Goal: Task Accomplishment & Management: Manage account settings

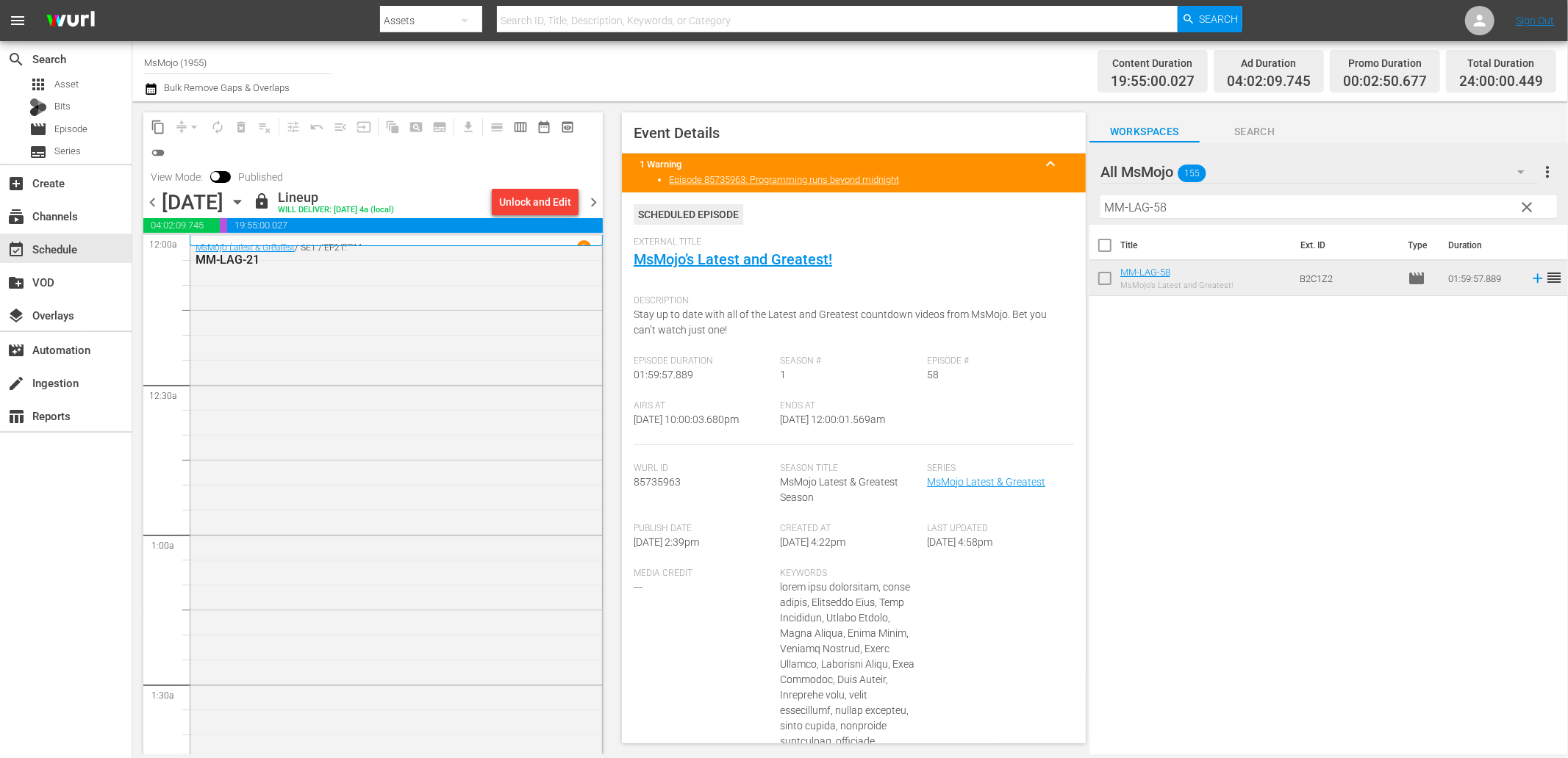
scroll to position [6325, 0]
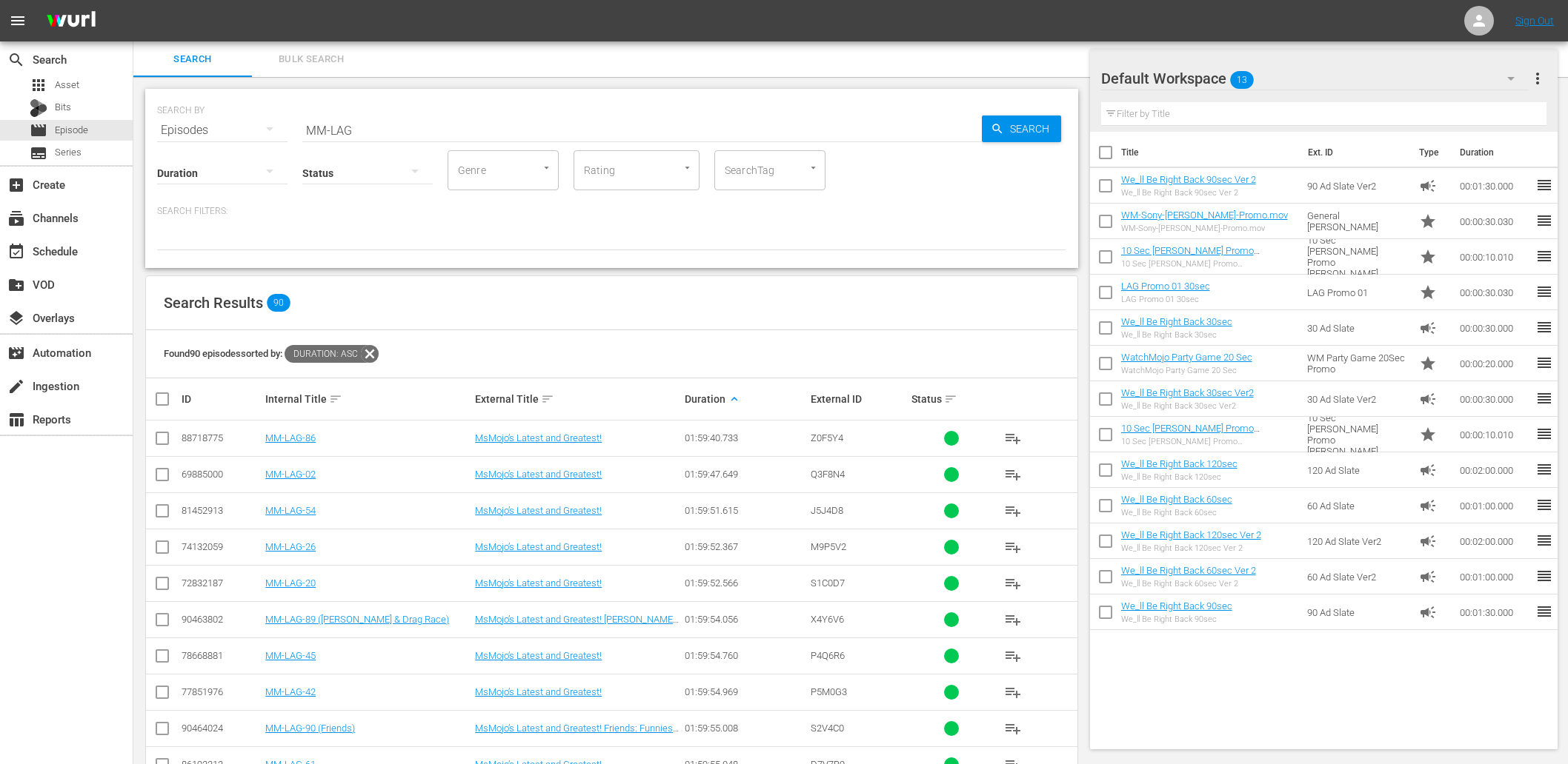
scroll to position [761, 0]
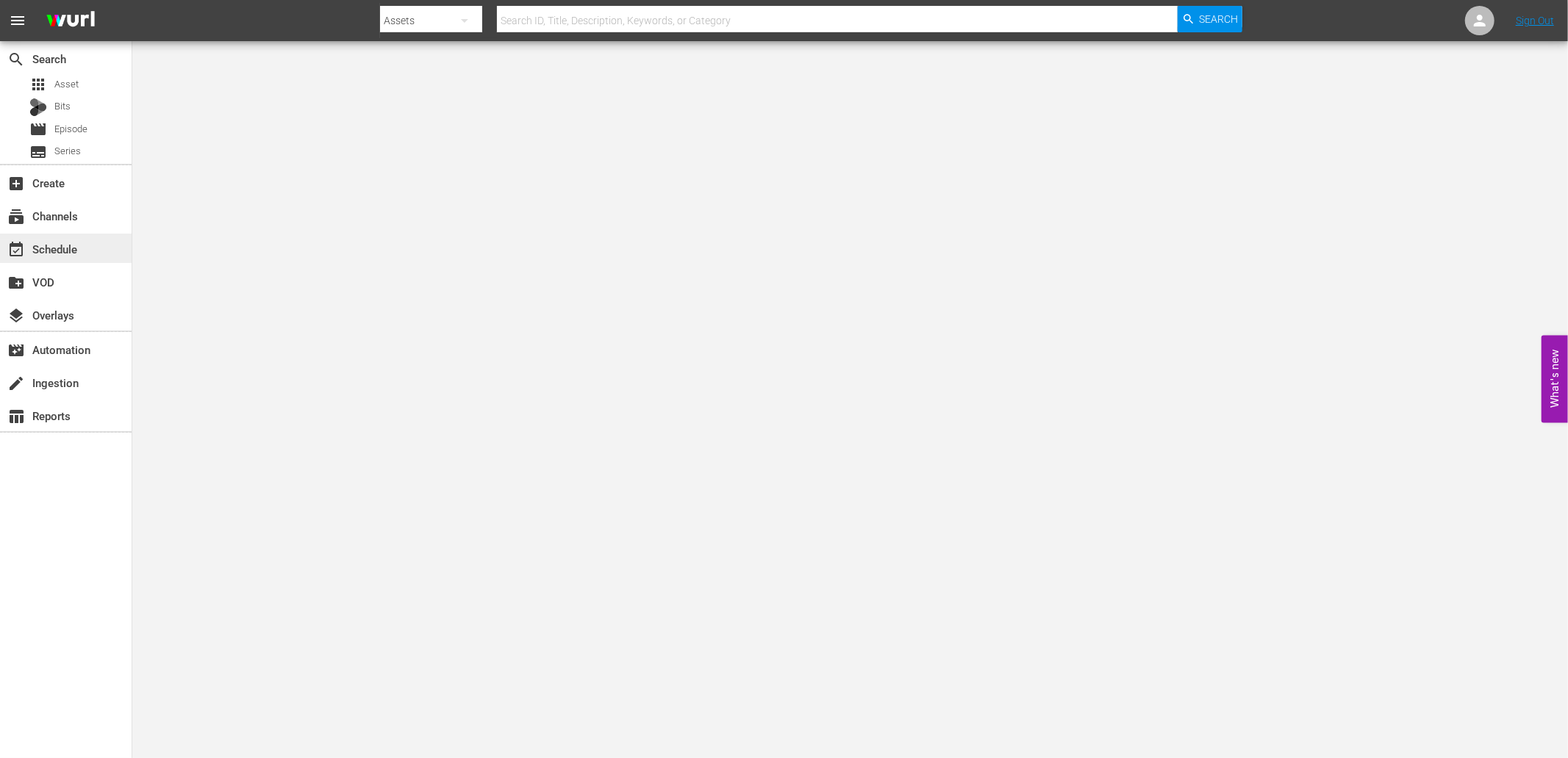
click at [52, 240] on div "event_available Schedule" at bounding box center [41, 247] width 82 height 13
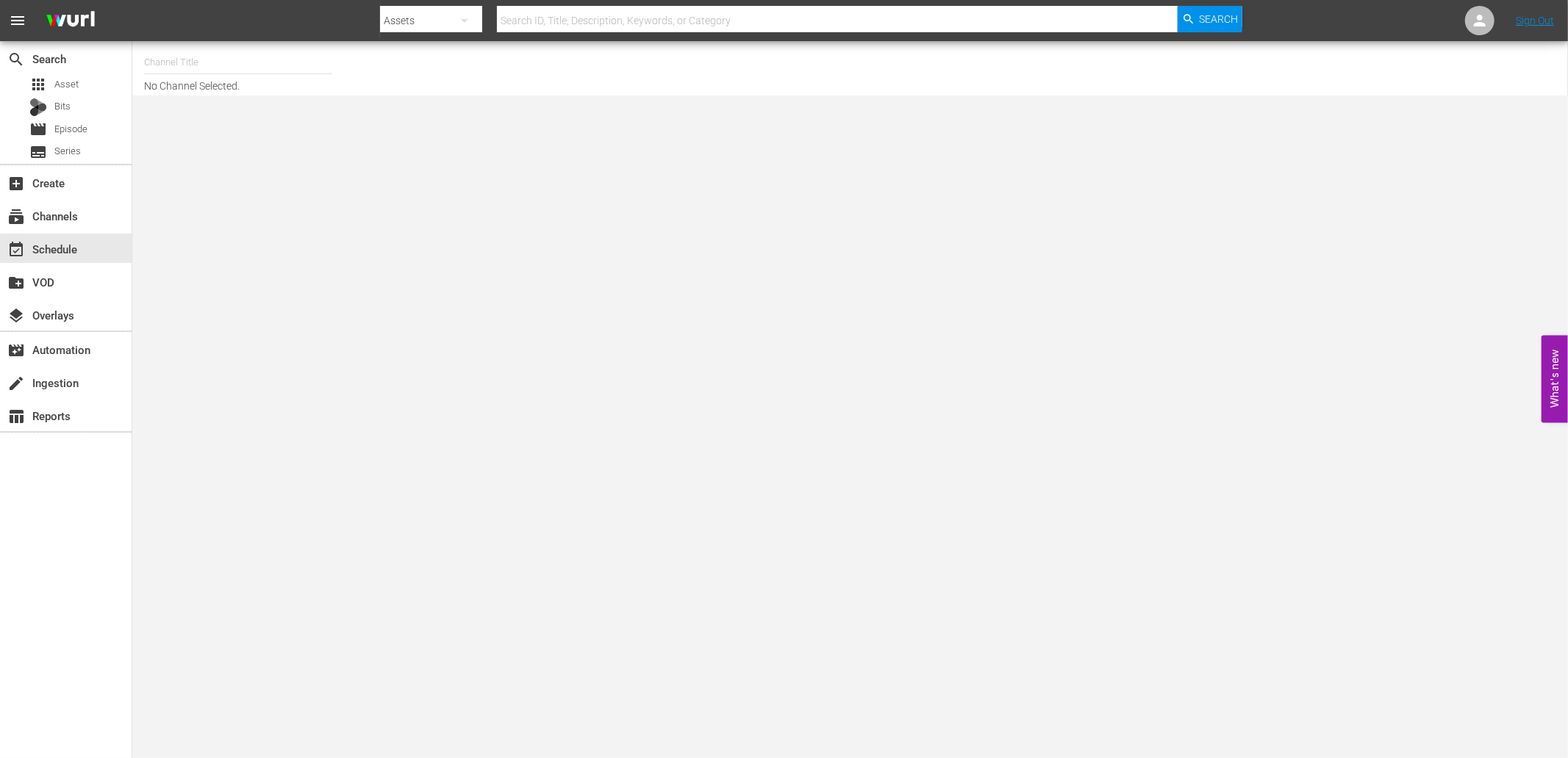
click at [166, 54] on input "text" at bounding box center [238, 62] width 188 height 36
click at [211, 105] on div "MsMojo (1955 - watchmojo_msmojo_1)" at bounding box center [346, 104] width 380 height 36
type input "MsMojo (1955 - watchmojo_msmojo_1)"
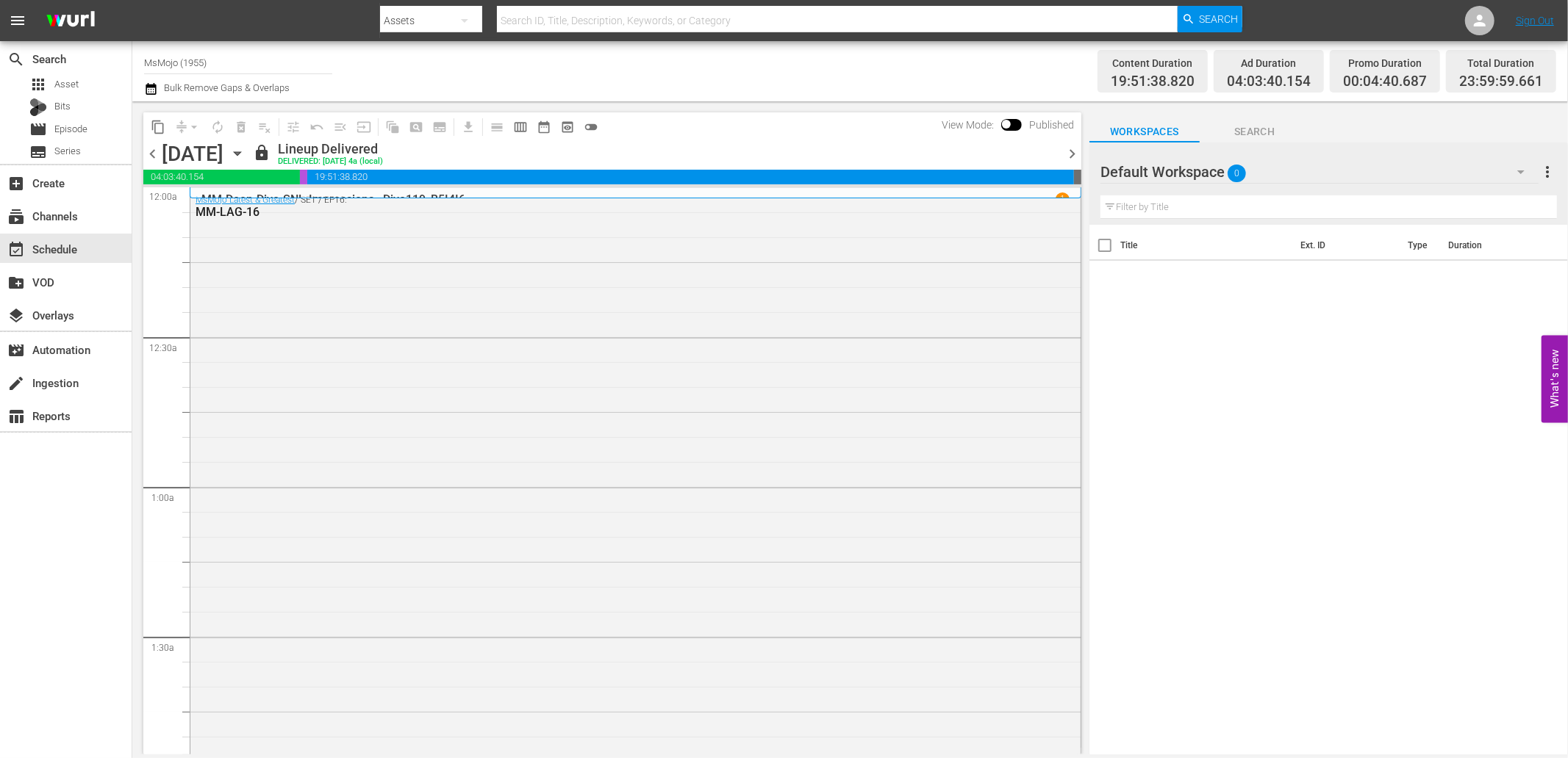
click at [249, 162] on div "Thursday, October 2nd October 2nd" at bounding box center [206, 153] width 88 height 24
click at [240, 152] on icon "button" at bounding box center [237, 154] width 7 height 3
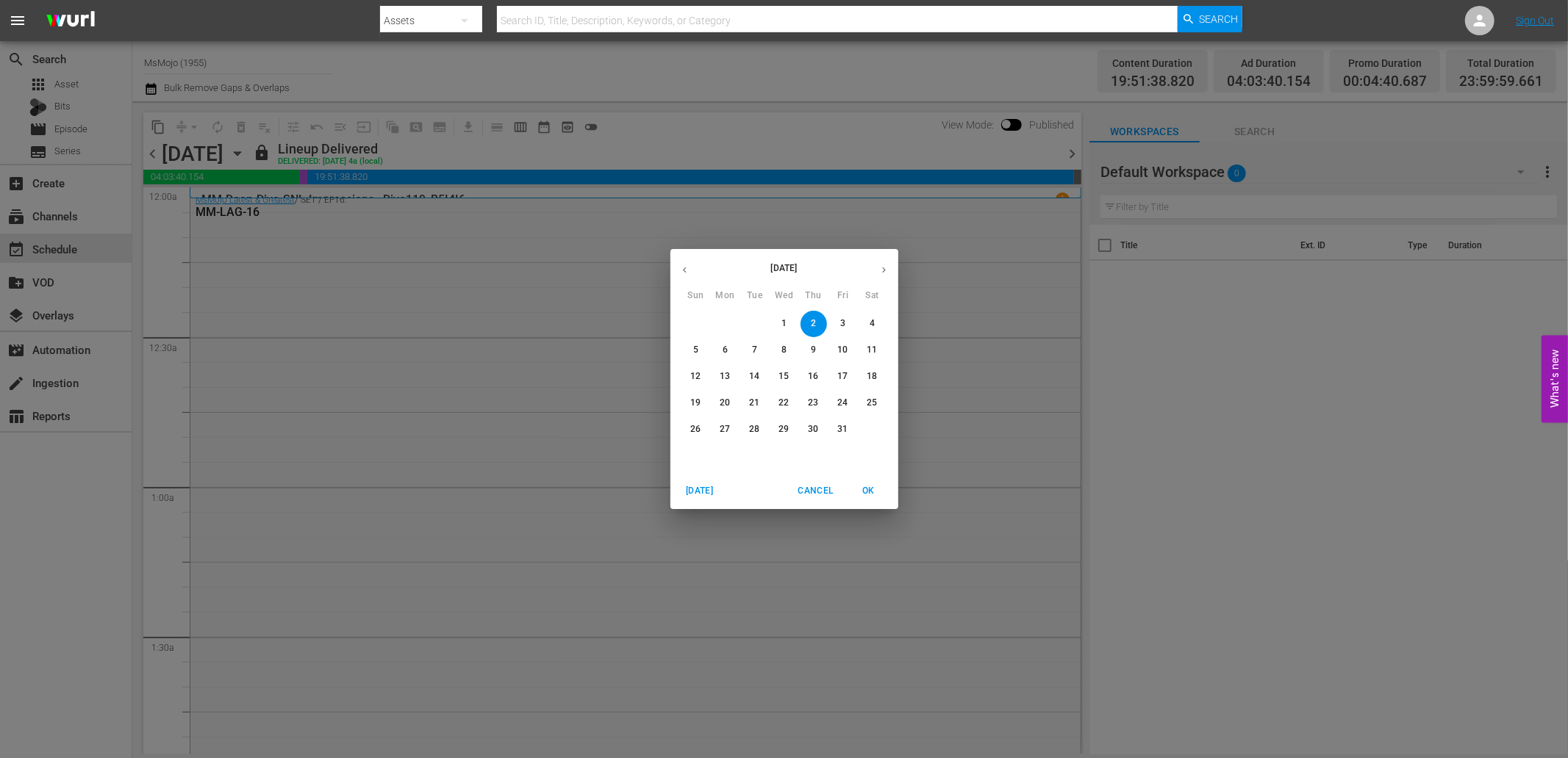
click at [881, 266] on icon "button" at bounding box center [883, 269] width 11 height 11
click at [689, 266] on icon "button" at bounding box center [685, 269] width 11 height 11
click at [846, 358] on button "10" at bounding box center [843, 350] width 27 height 27
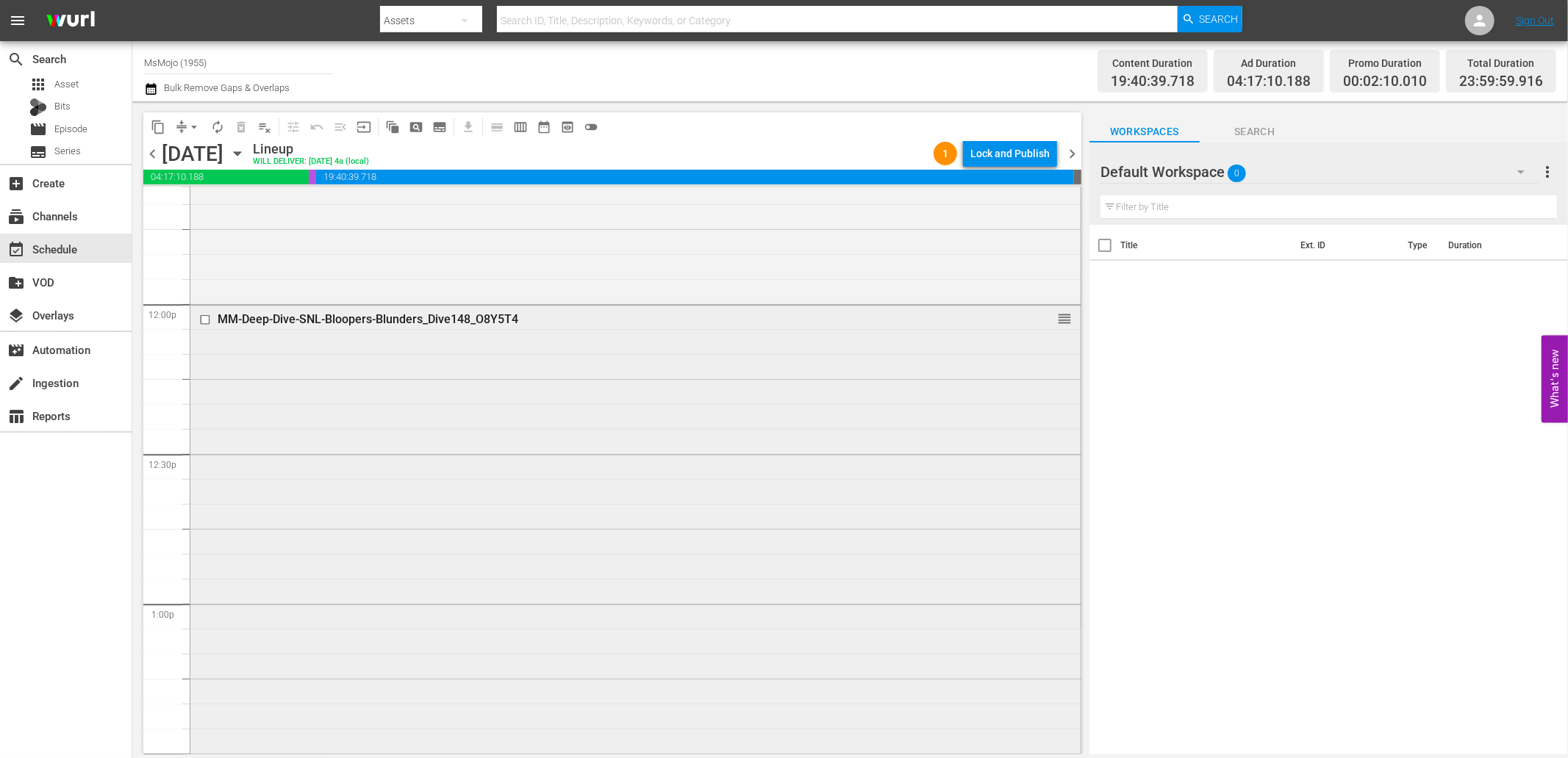
scroll to position [3429, 0]
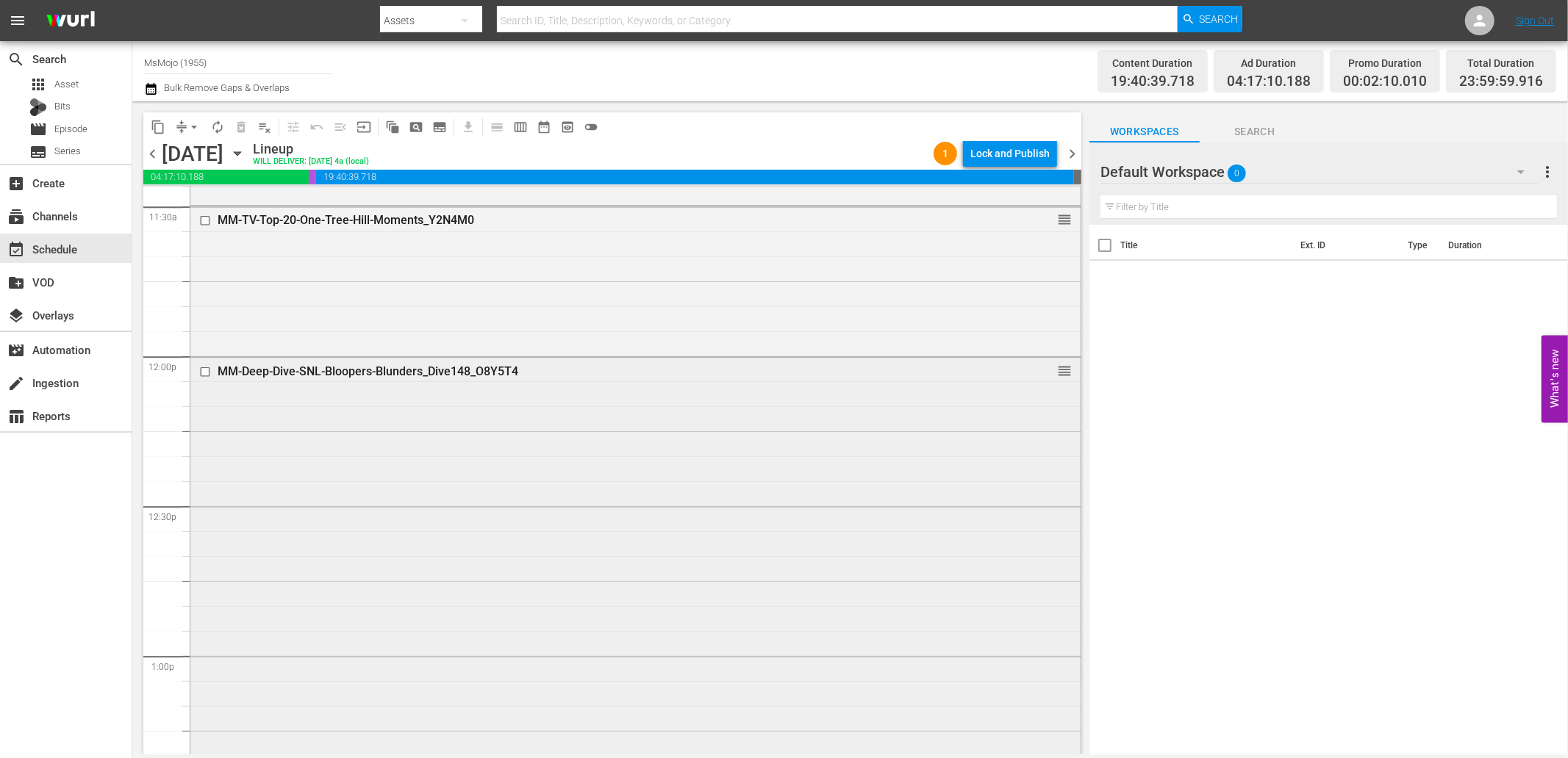
click at [202, 374] on input "checkbox" at bounding box center [206, 371] width 16 height 12
click at [238, 129] on span "delete_forever_outlined" at bounding box center [241, 128] width 15 height 15
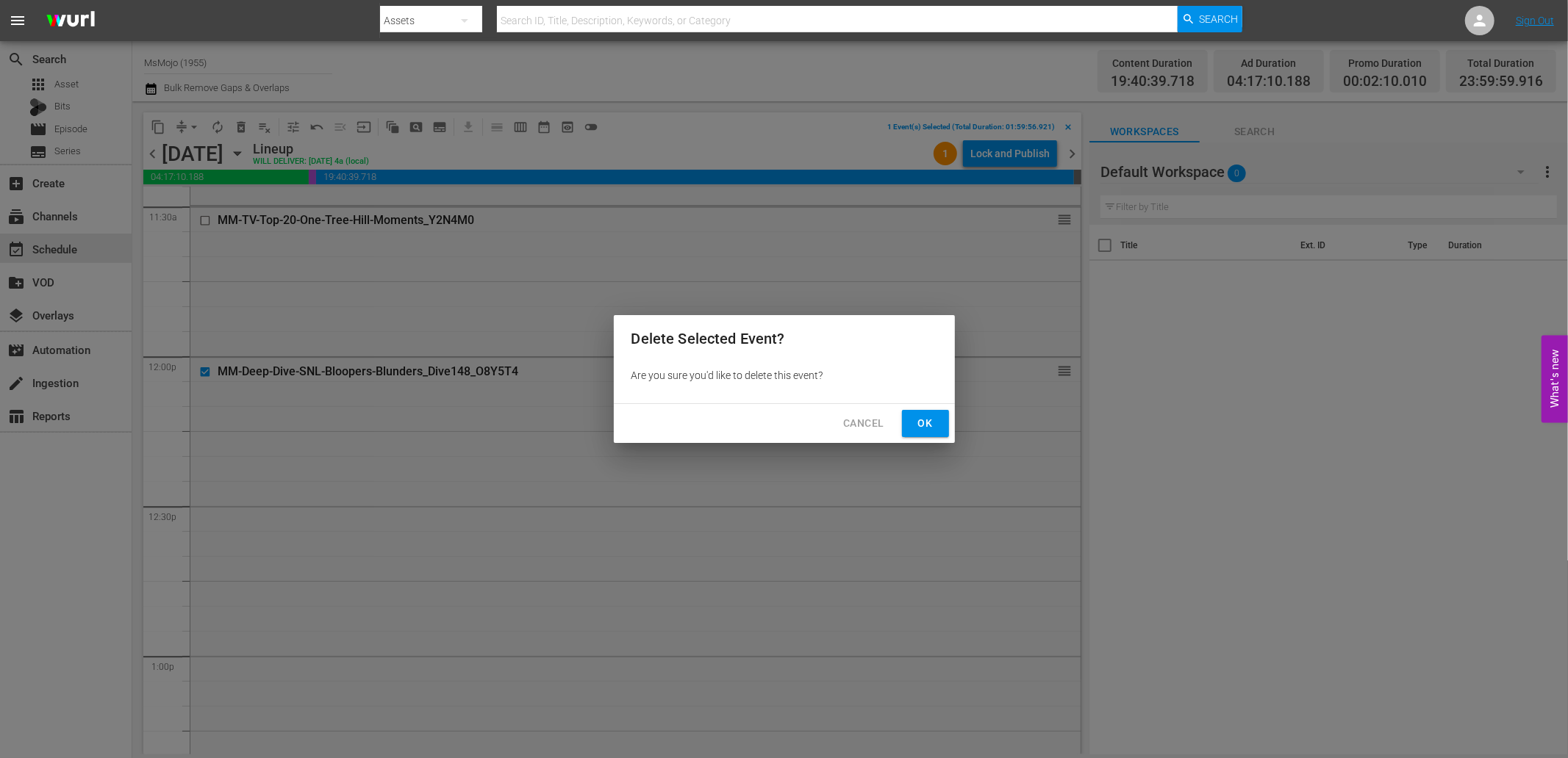
click at [927, 433] on button "Ok" at bounding box center [925, 423] width 47 height 27
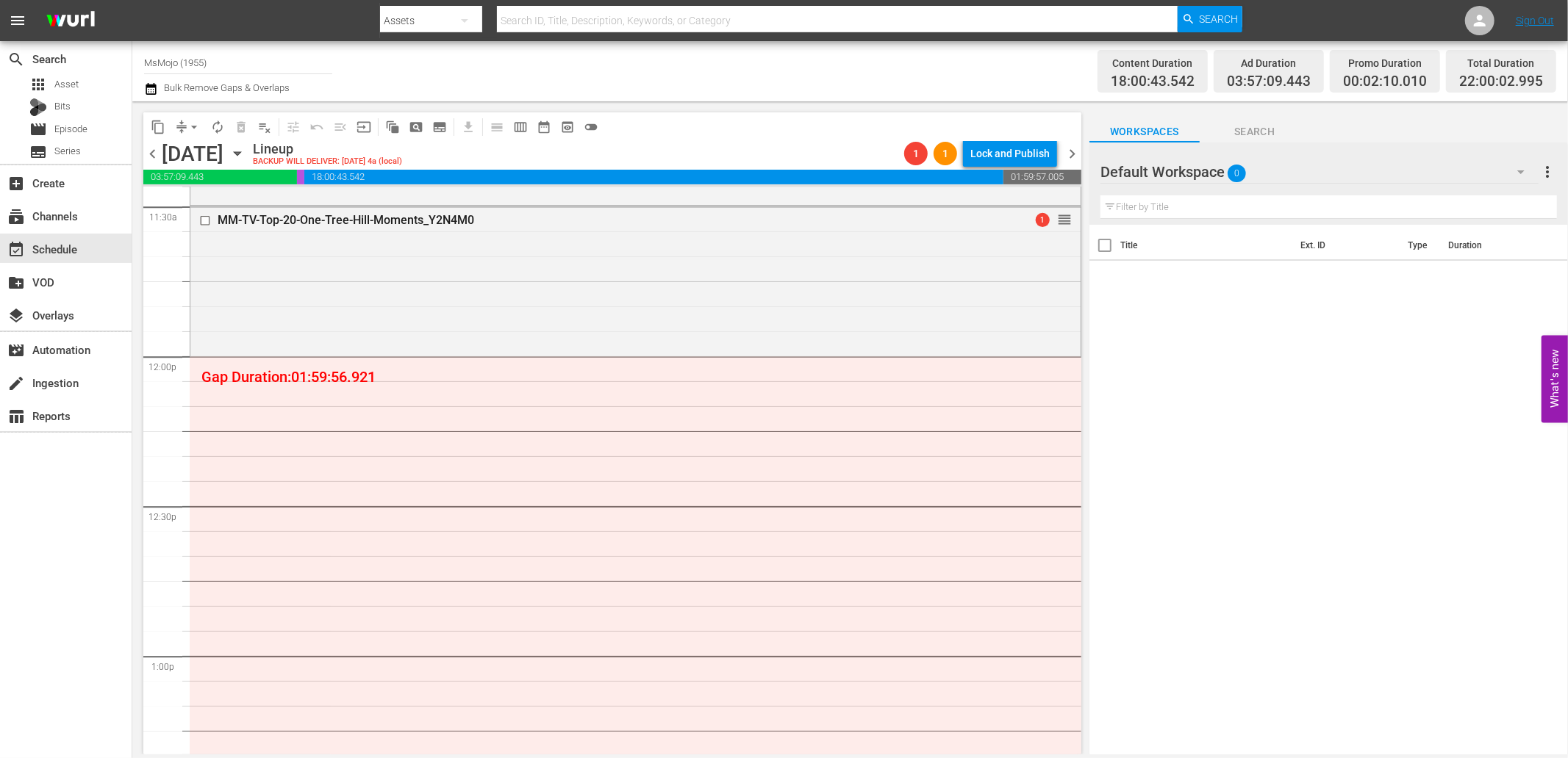
click at [1240, 136] on span "Search" at bounding box center [1255, 132] width 110 height 18
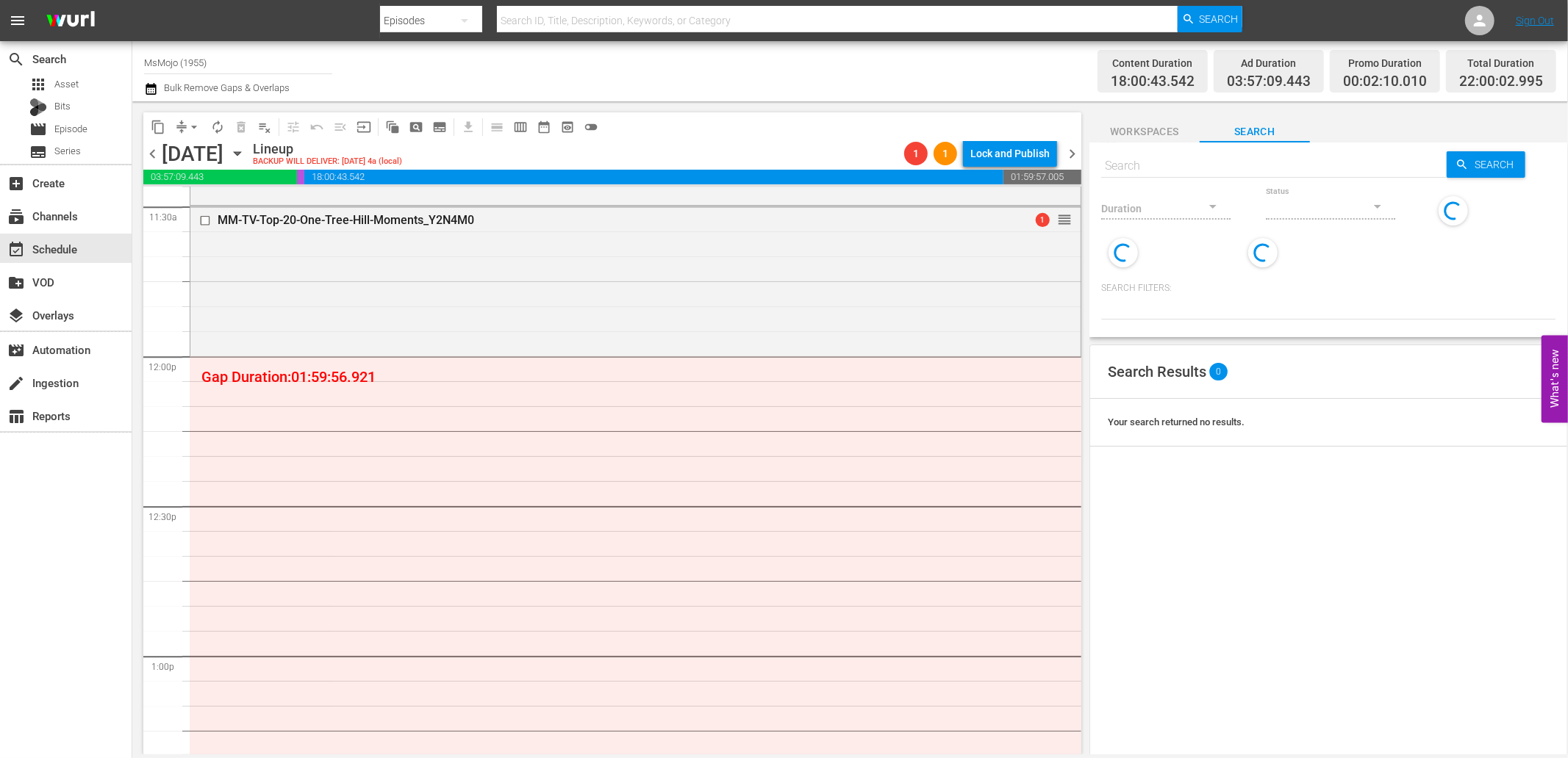
click at [1221, 165] on input "text" at bounding box center [1274, 166] width 346 height 36
paste input "MM-Deep-Dive-Doesnt-Exist_DIVE133_X9O9G9"
type input "MM-Deep-Dive-Doesnt-Exist_DIVE133_X9O9G9"
paste input "MM-Deep-Dive-Doesnt-Exist_DIVE133_X9O9G9"
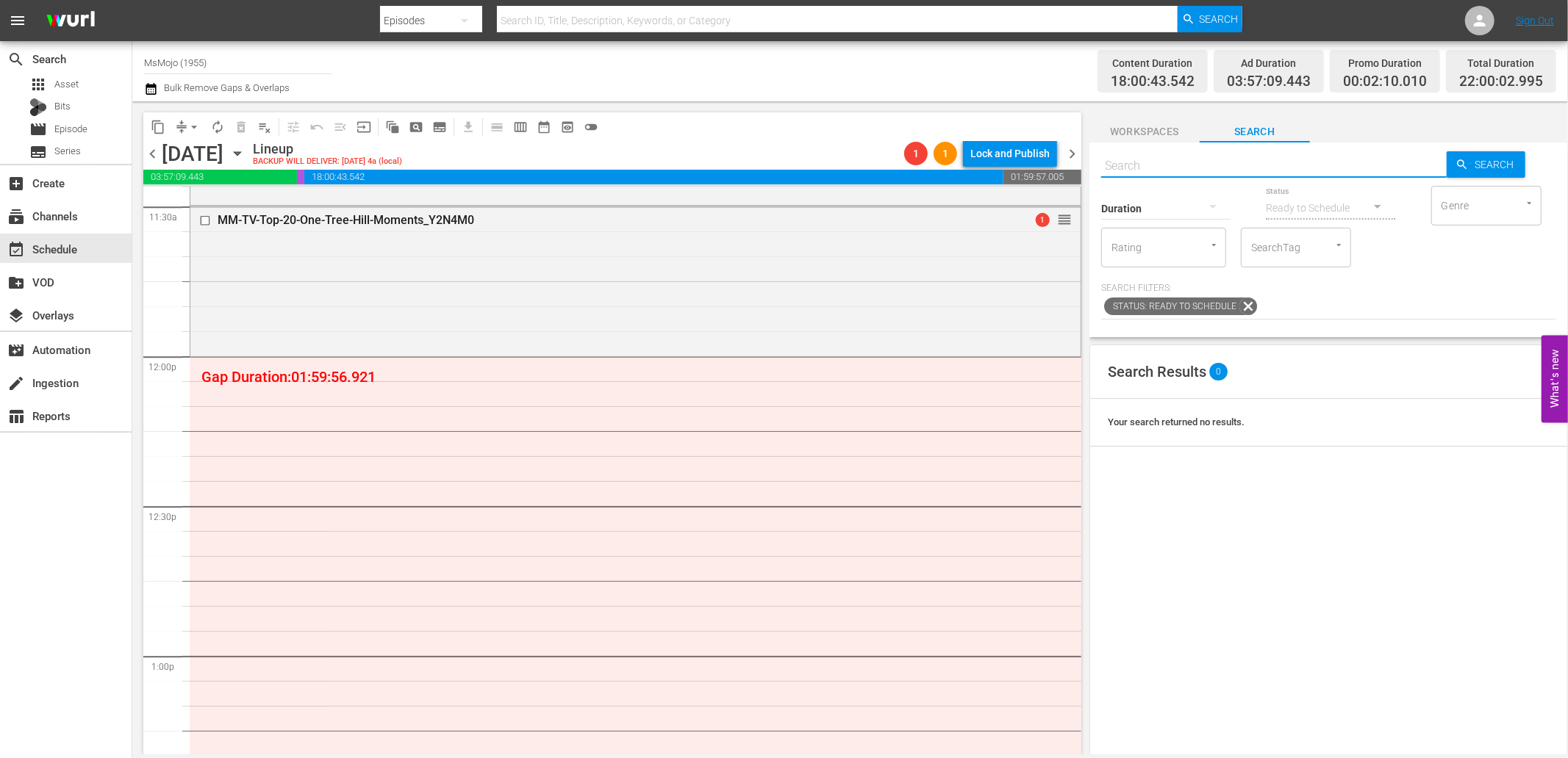
type input "MM-Deep-Dive-Doesnt-Exist_DIVE133_X9O9G9"
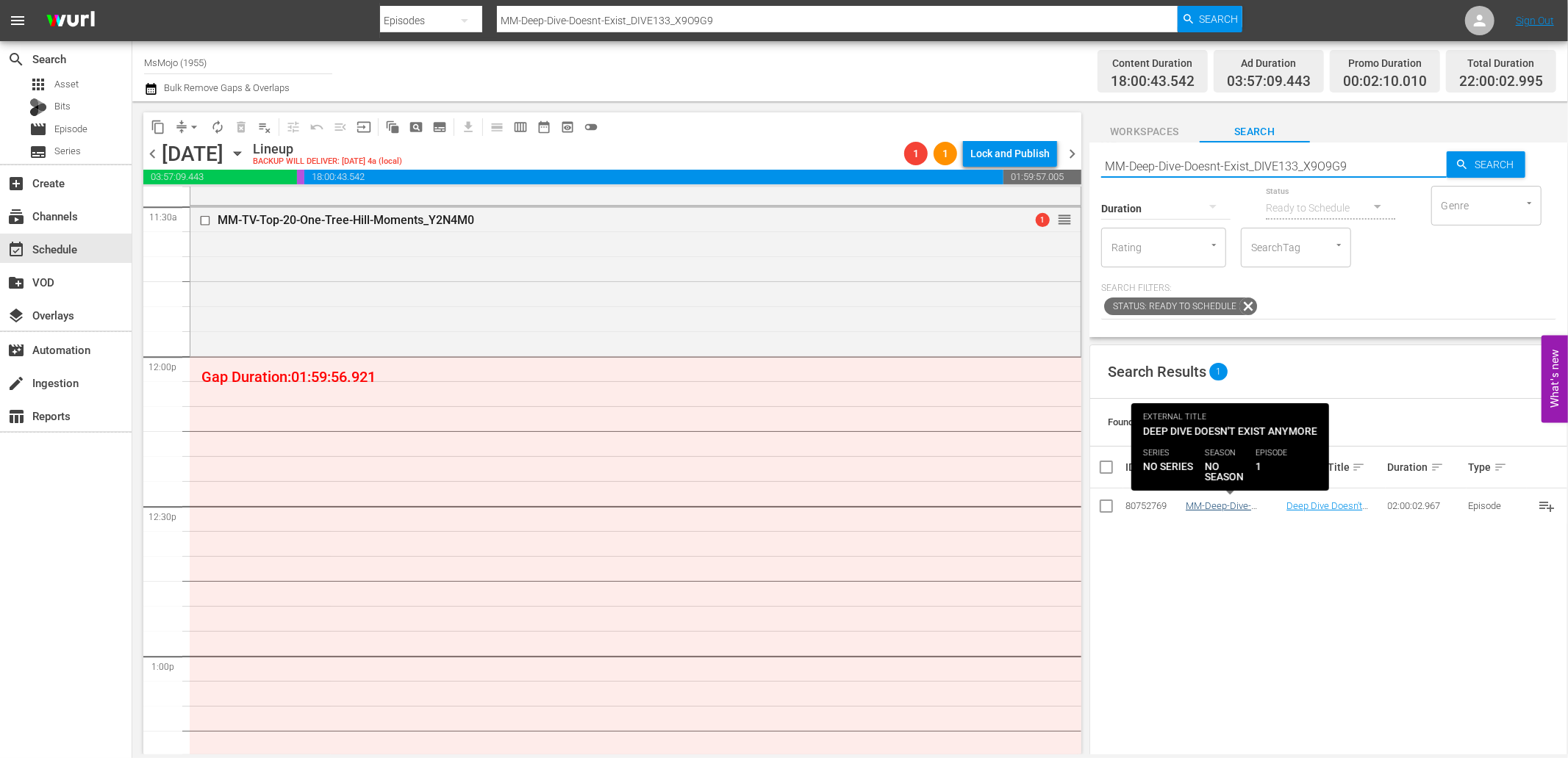
type input "MM-Deep-Dive-Doesnt-Exist_DIVE133_X9O9G9"
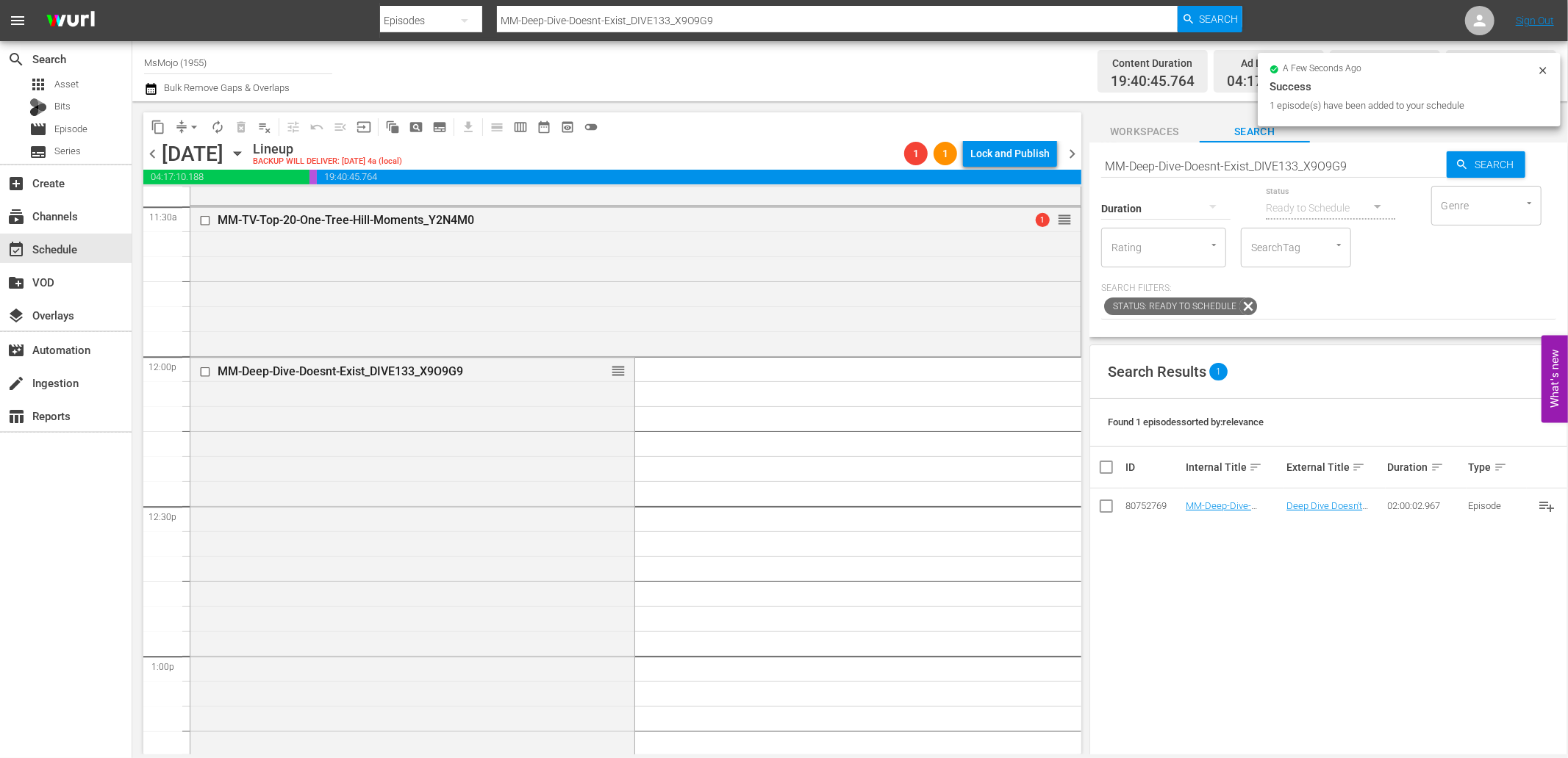
click at [1135, 133] on span "Workspaces" at bounding box center [1145, 132] width 110 height 18
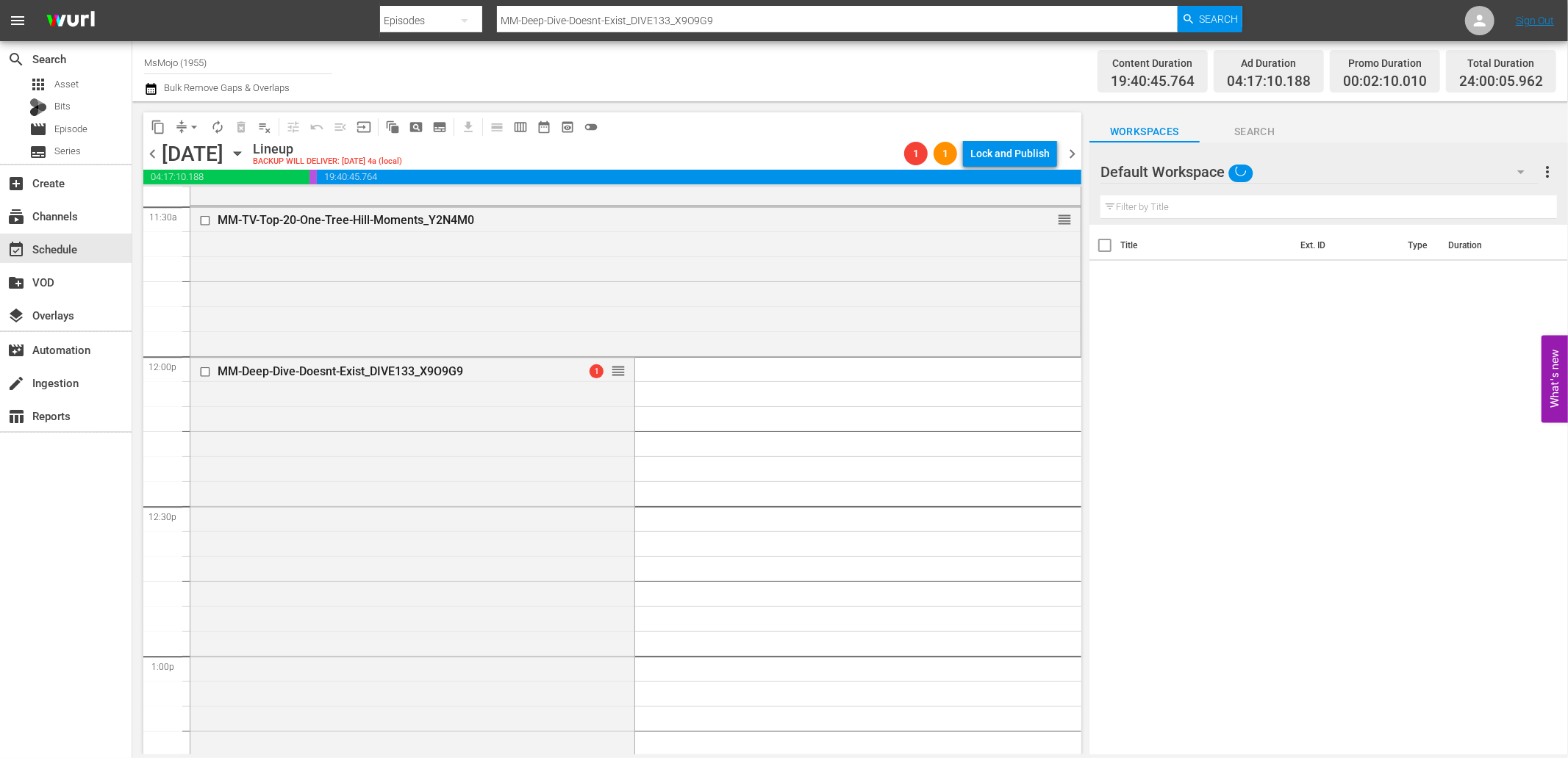
click at [1361, 172] on div "Default Workspace" at bounding box center [1319, 172] width 438 height 41
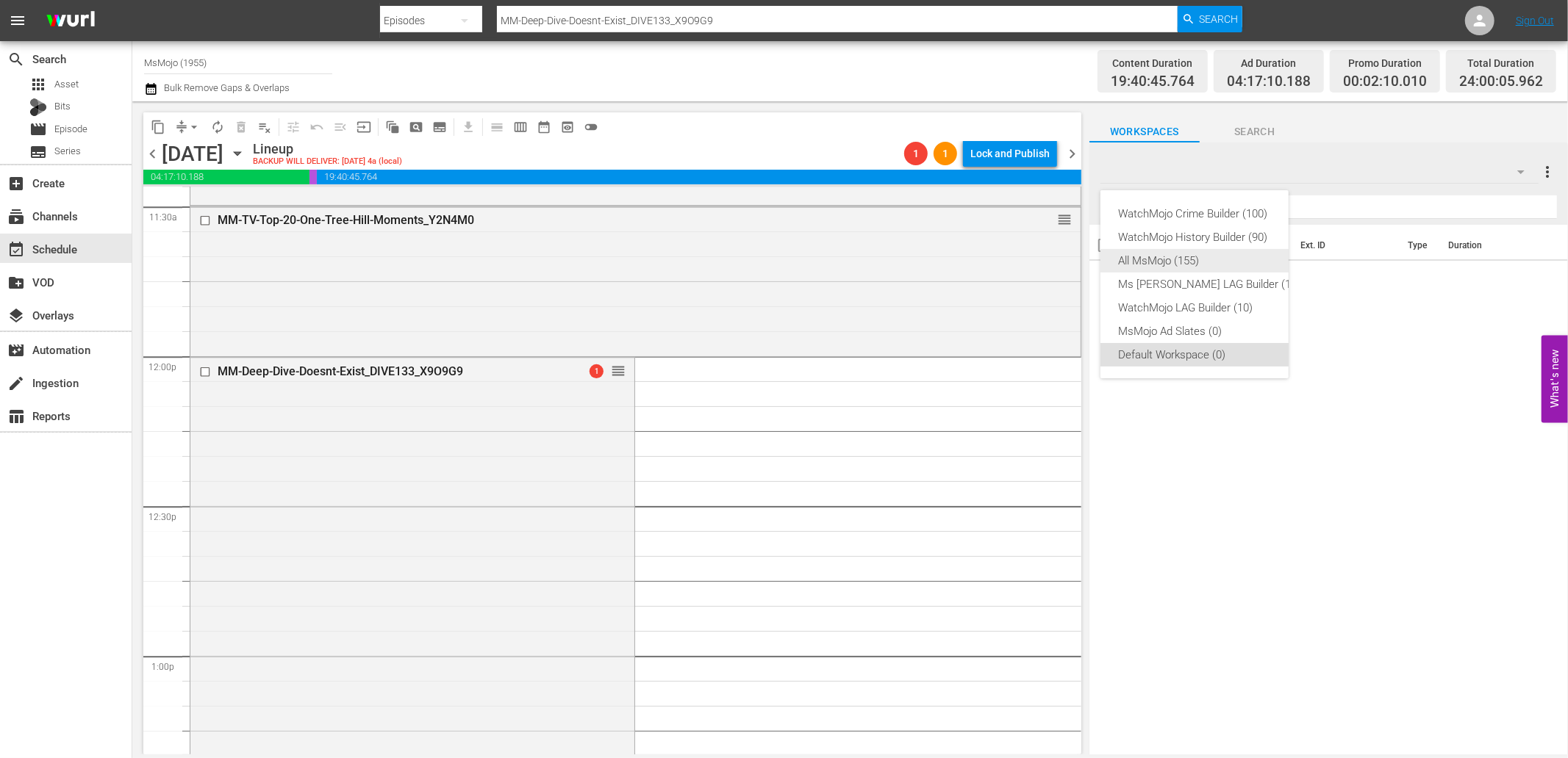
click at [1157, 258] on div "All MsMojo (155)" at bounding box center [1209, 261] width 182 height 23
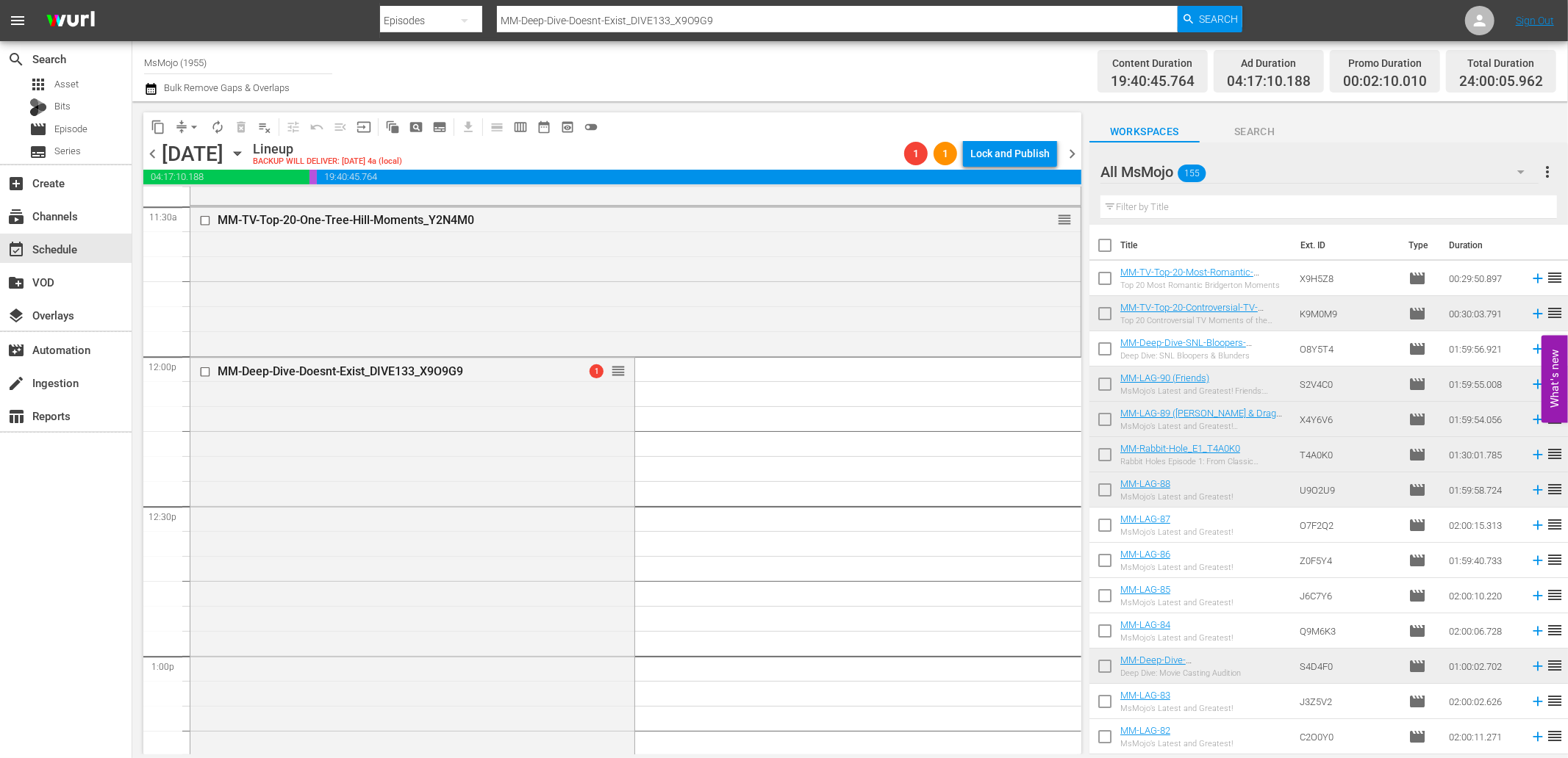
click at [1149, 216] on input "text" at bounding box center [1328, 207] width 457 height 23
paste input ""MM-LAG-89 (RuPaul & Drag Race) ""
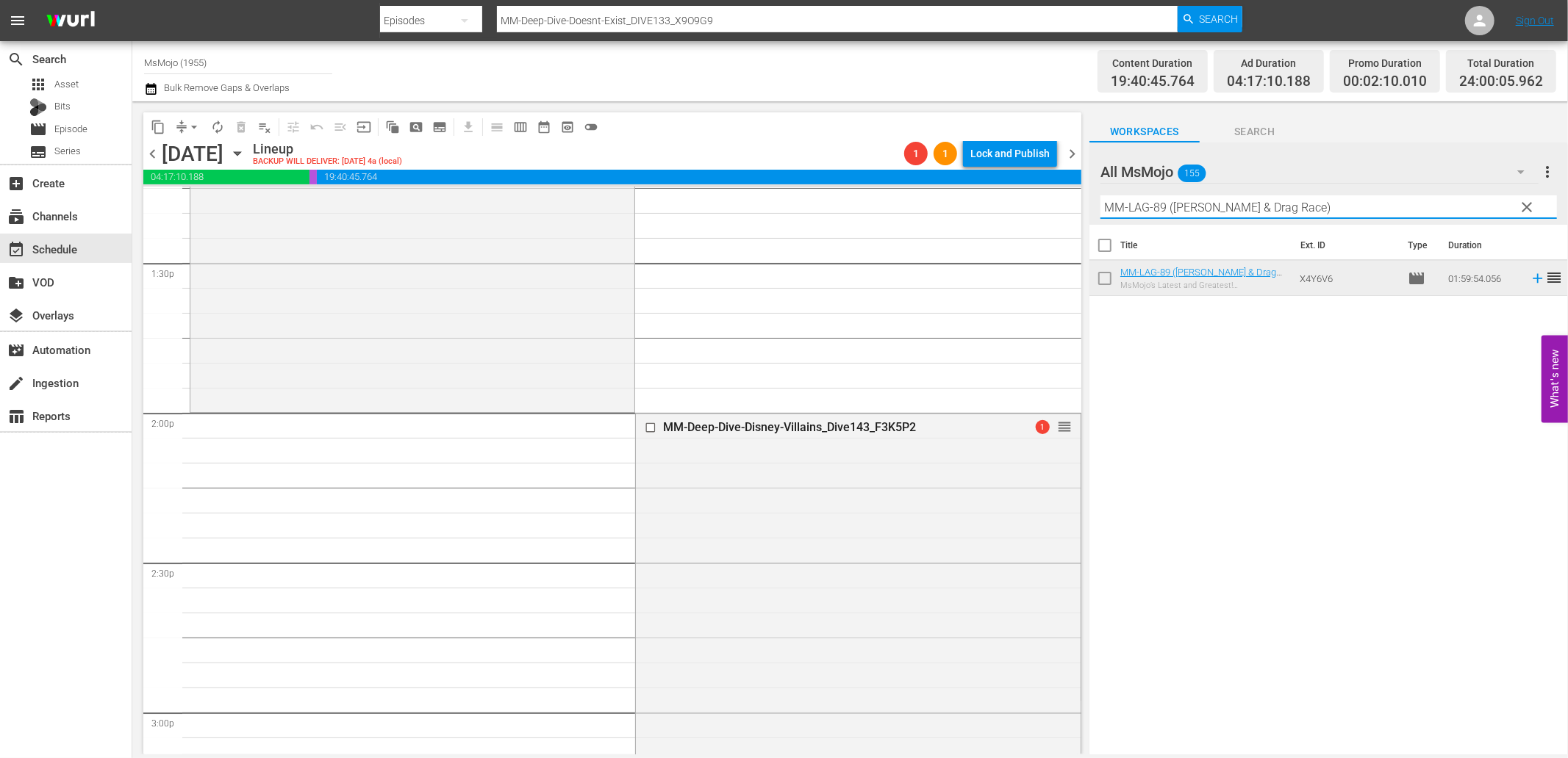
scroll to position [4028, 0]
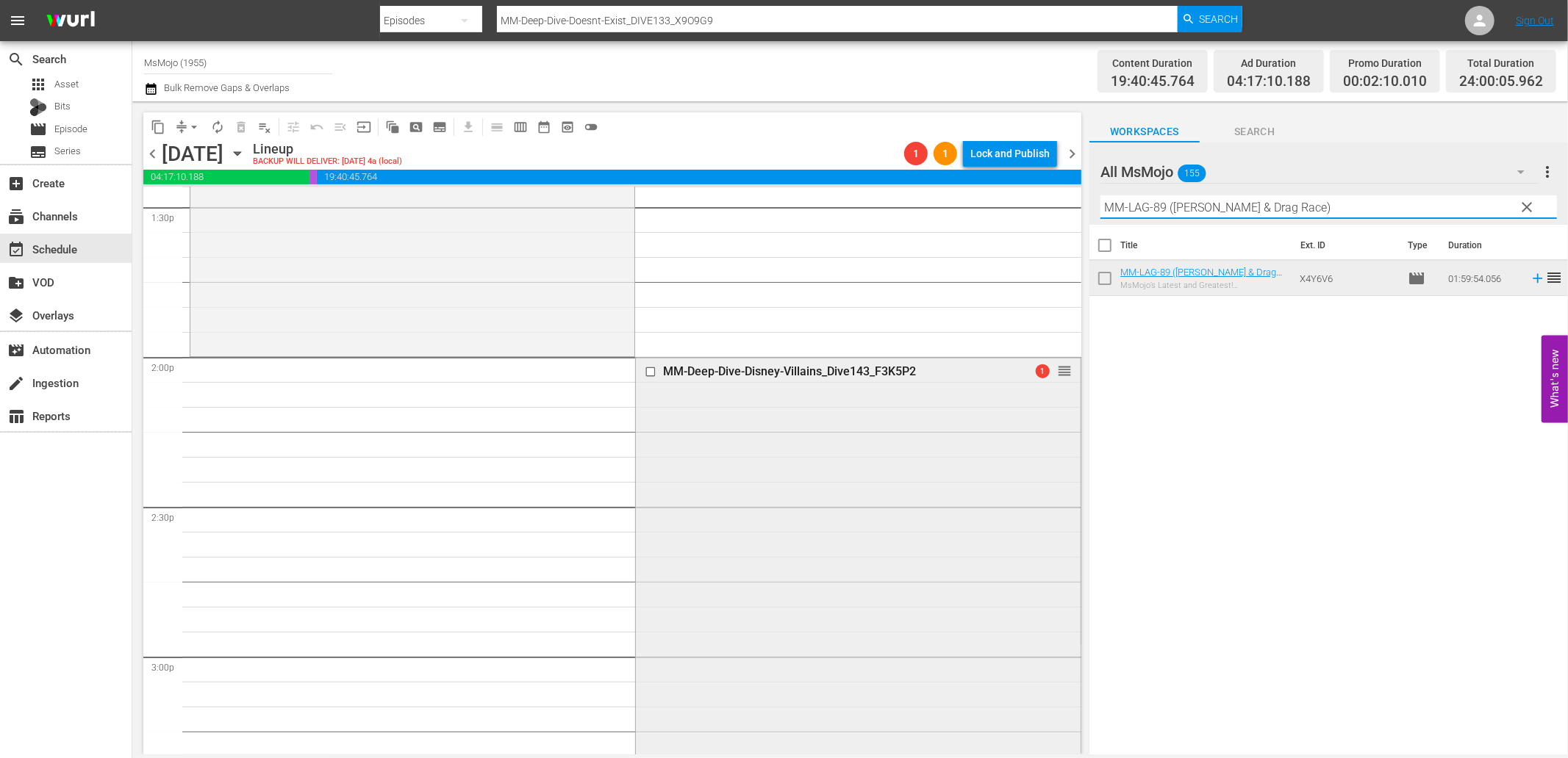
click at [646, 371] on input "checkbox" at bounding box center [652, 372] width 16 height 12
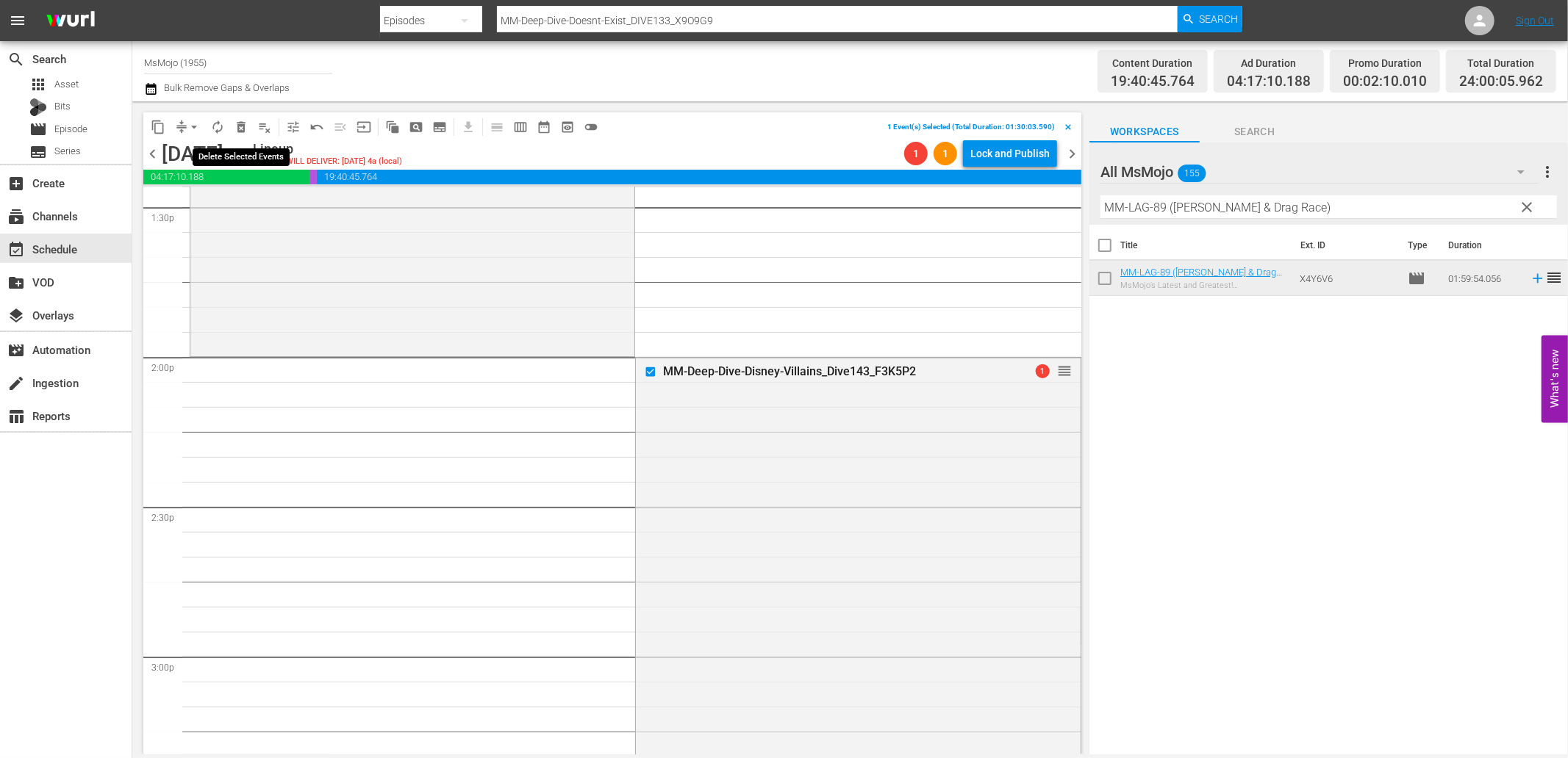
click at [240, 120] on span "delete_forever_outlined" at bounding box center [241, 128] width 15 height 15
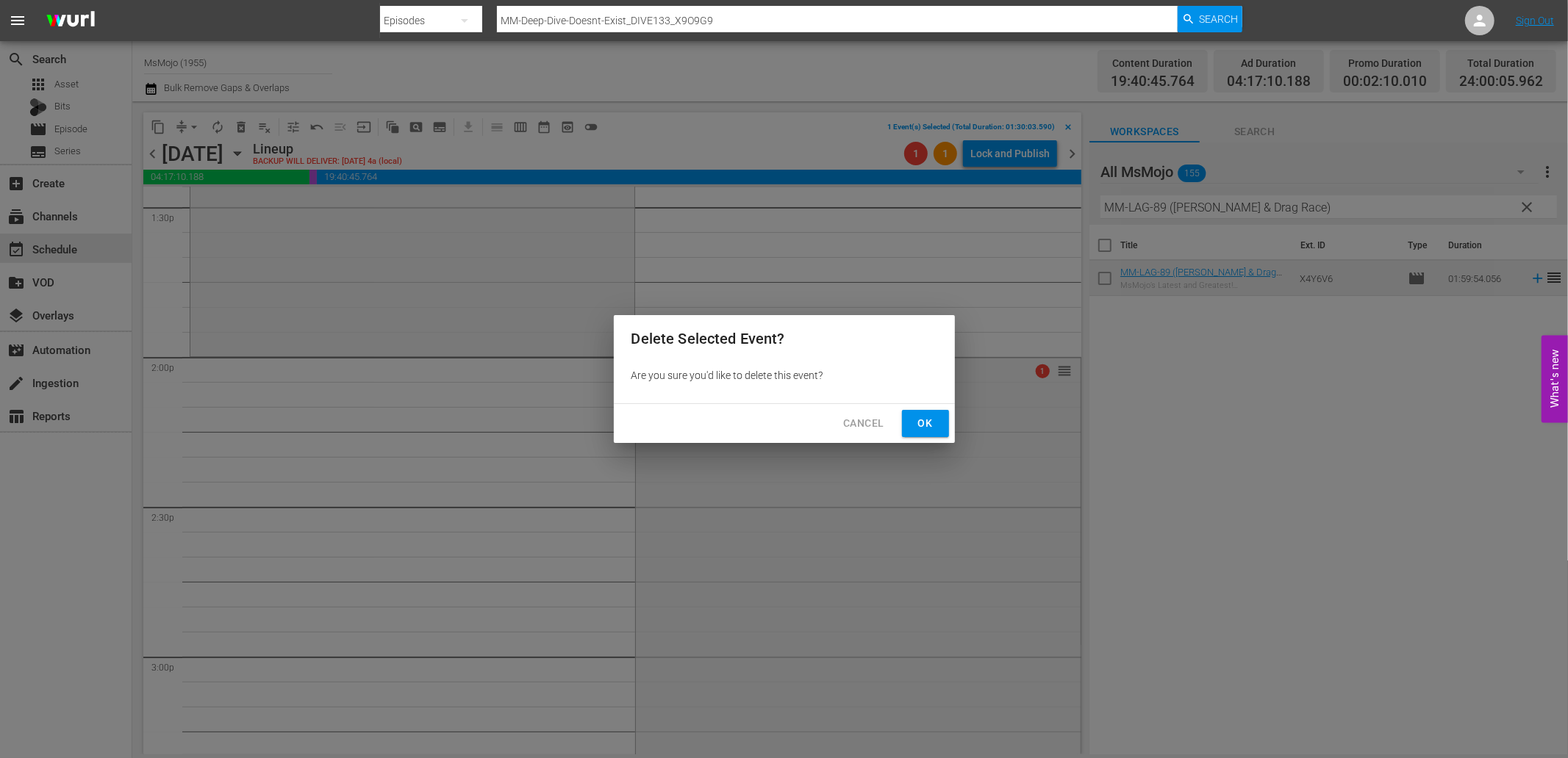
click at [932, 426] on span "Ok" at bounding box center [926, 423] width 23 height 18
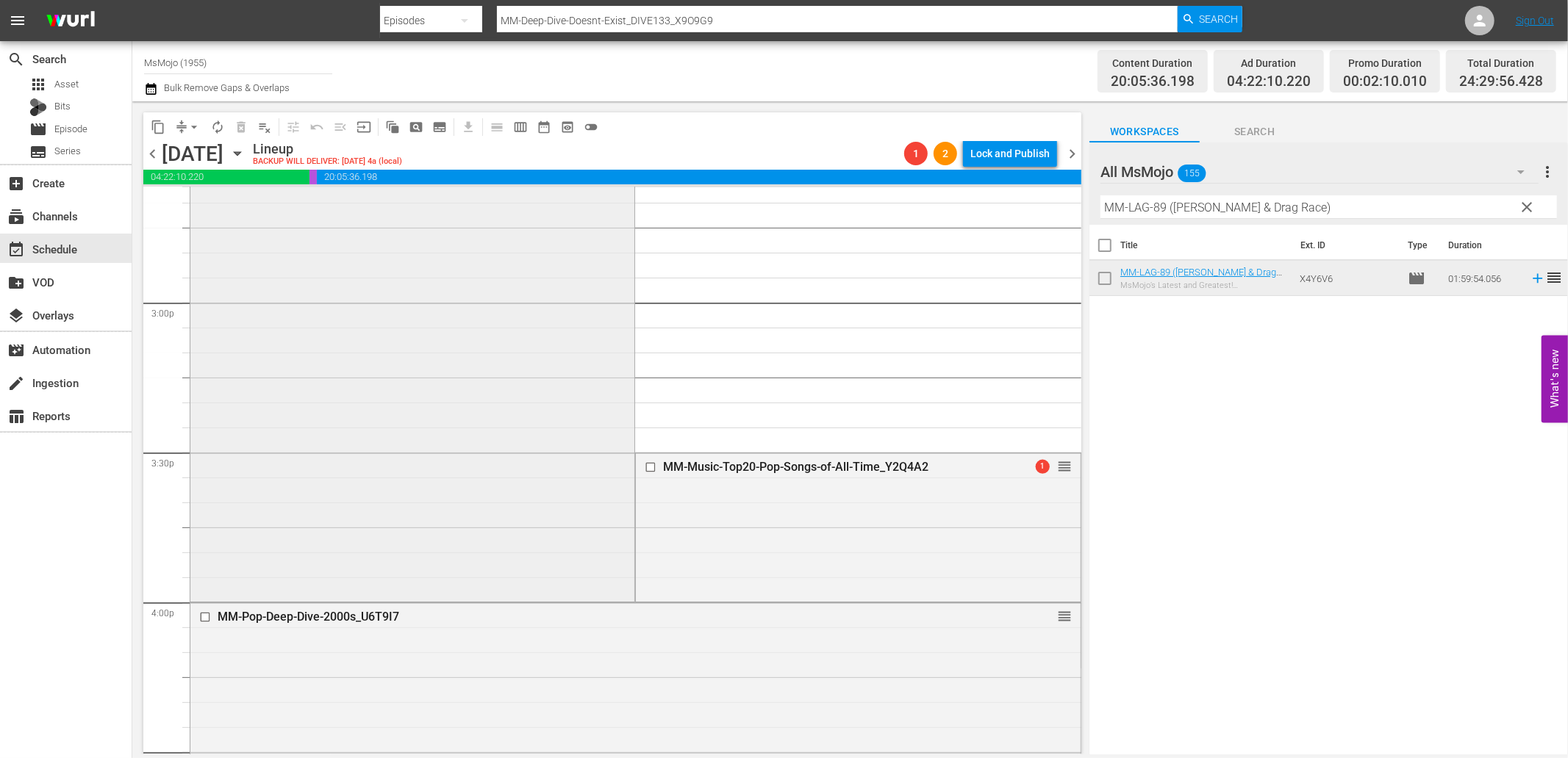
scroll to position [4409, 0]
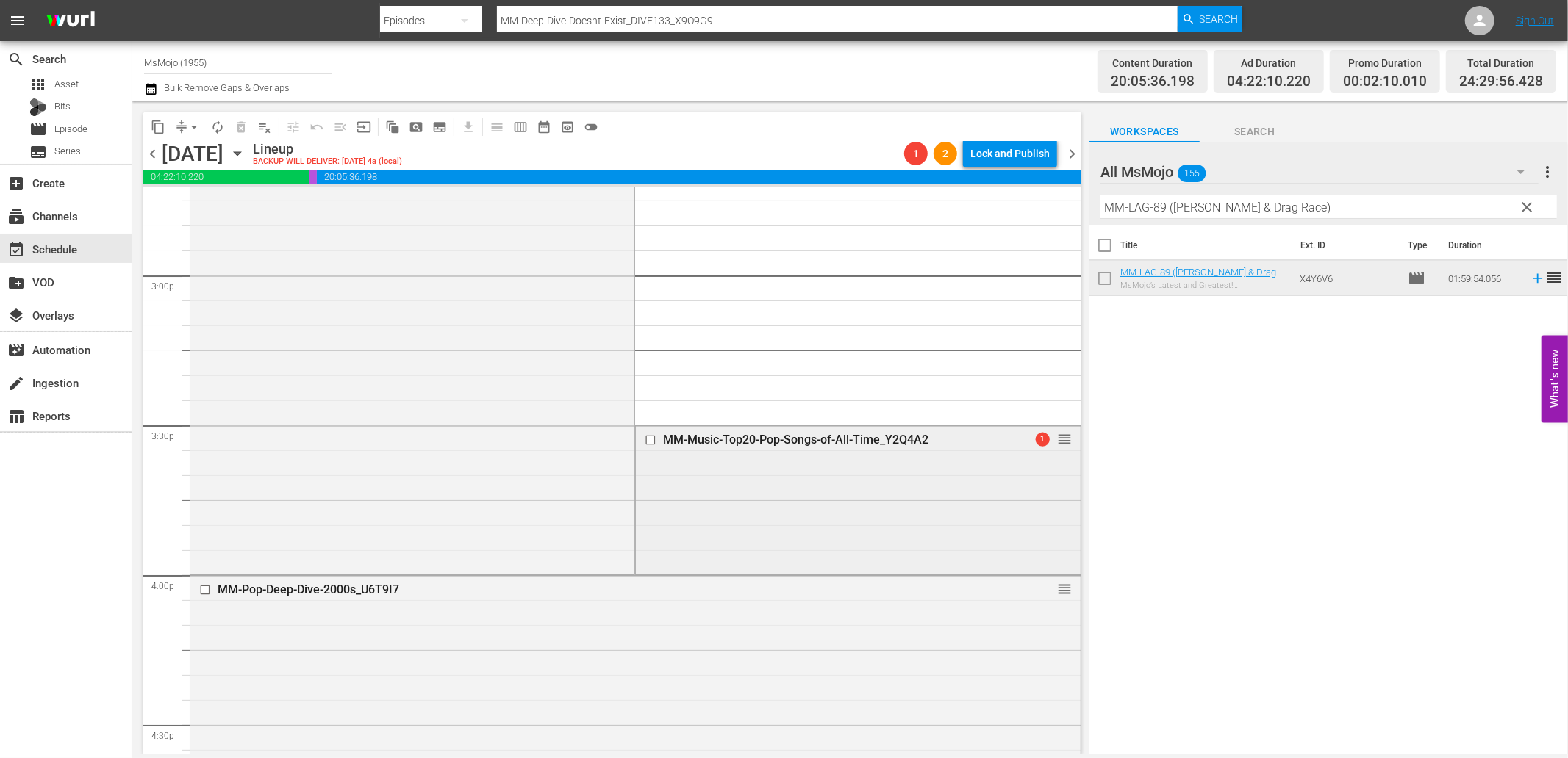
click at [648, 434] on input "checkbox" at bounding box center [652, 440] width 16 height 12
click at [243, 129] on span "delete_forever_outlined" at bounding box center [241, 128] width 15 height 15
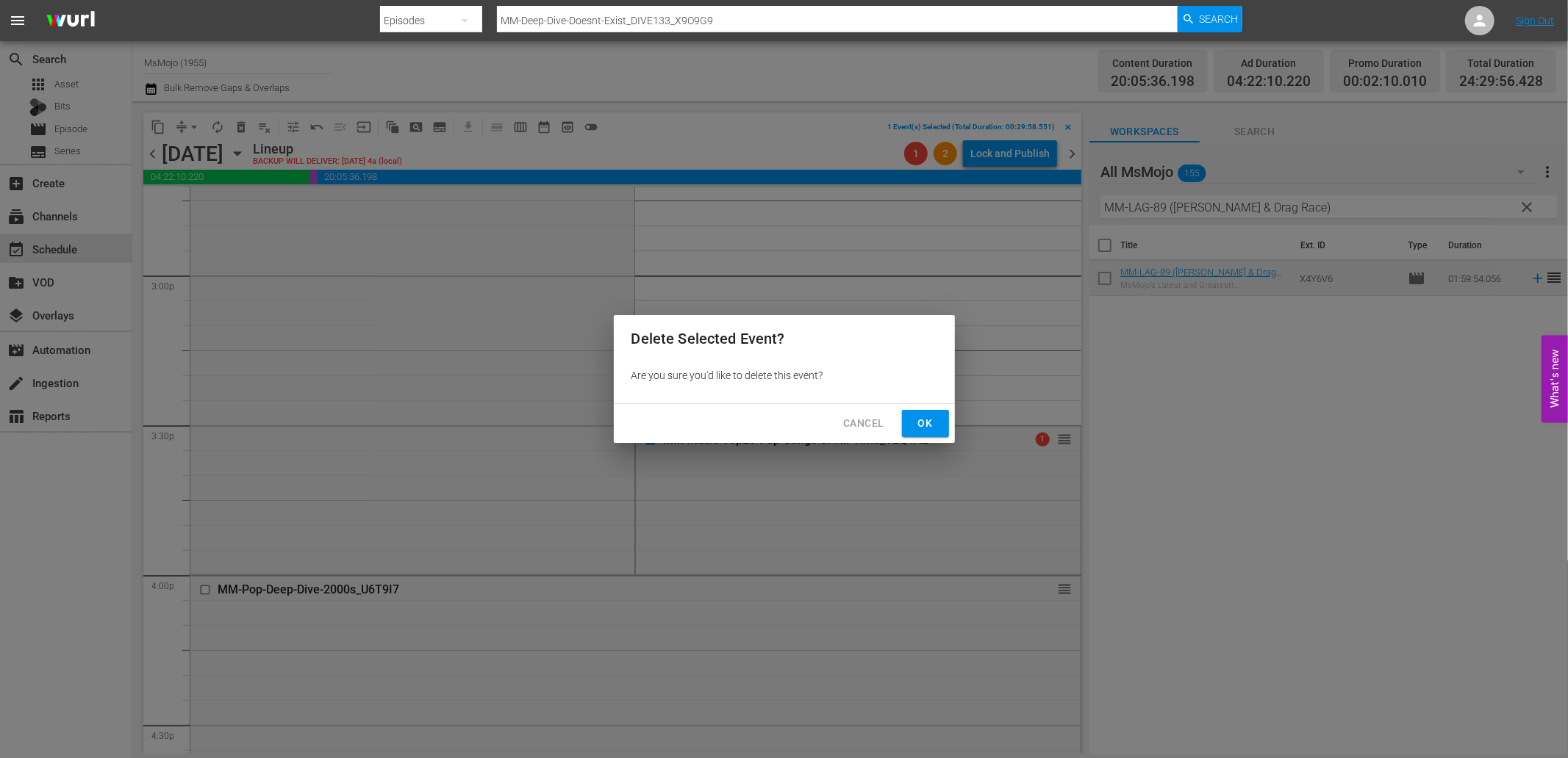
click at [934, 432] on span "Ok" at bounding box center [926, 423] width 23 height 18
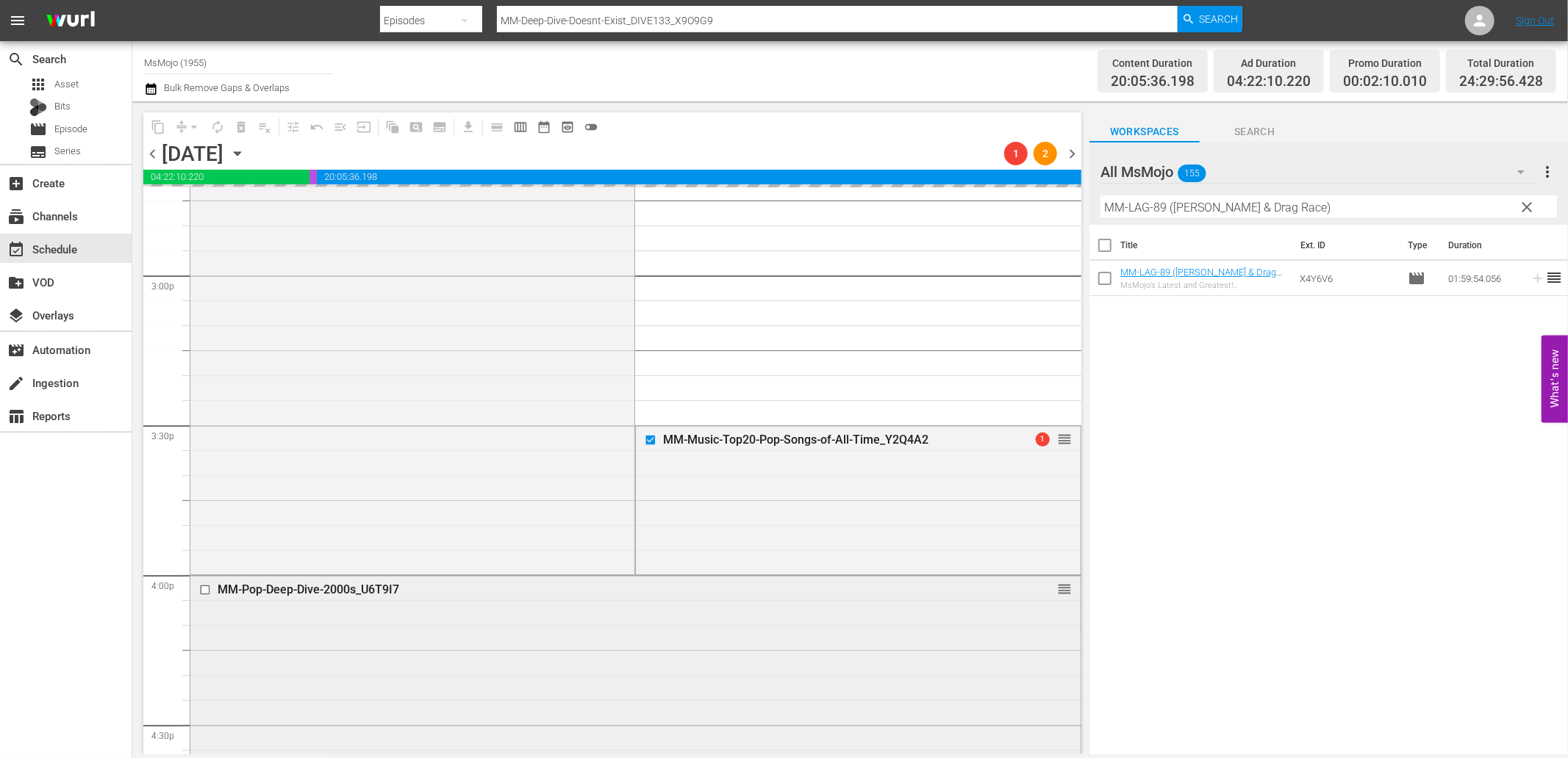
scroll to position [4681, 0]
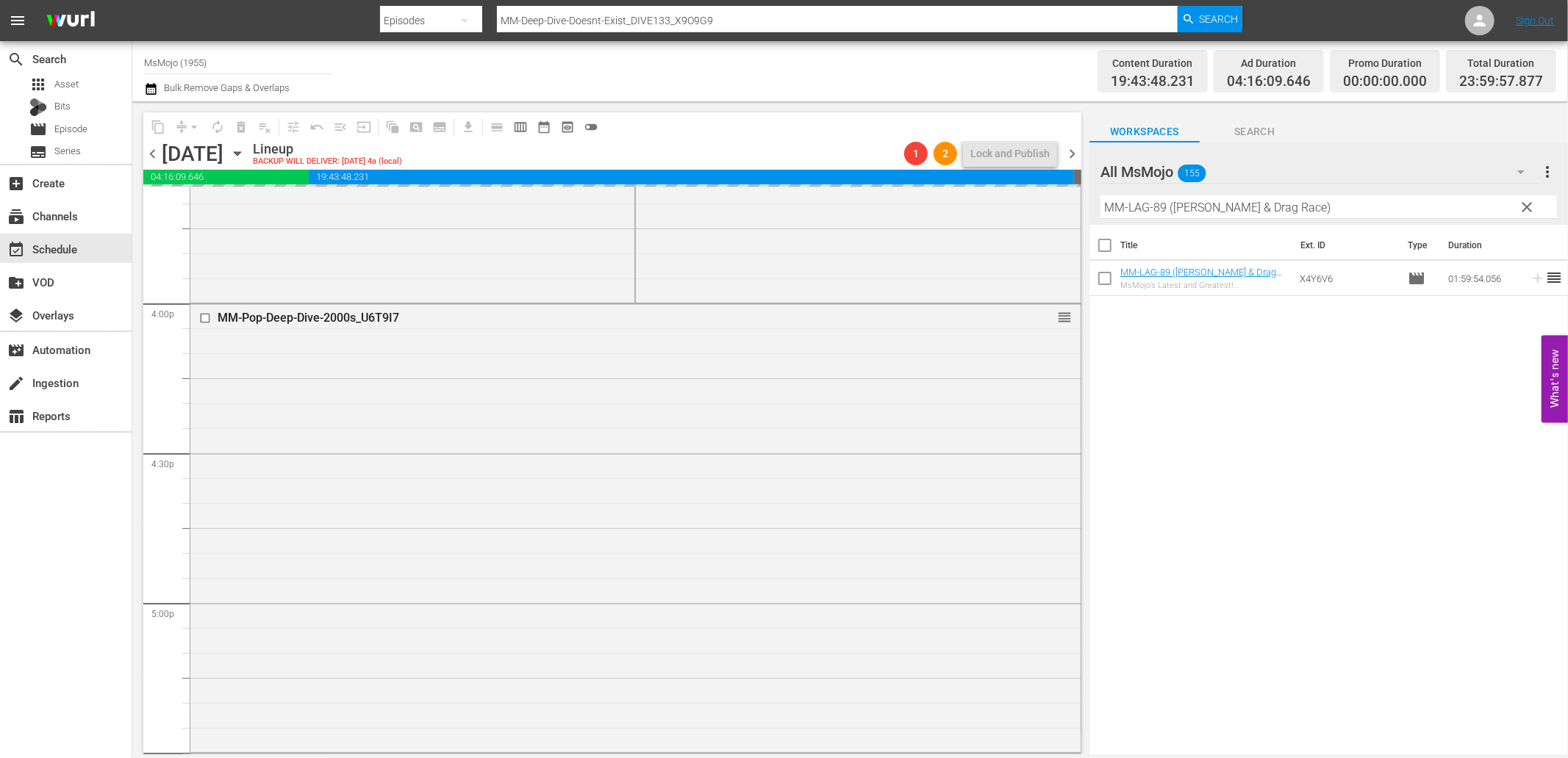
click at [336, 487] on div "MM-Pop-Deep-Dive-2000s_U6T9I7 reorder" at bounding box center [636, 527] width 890 height 446
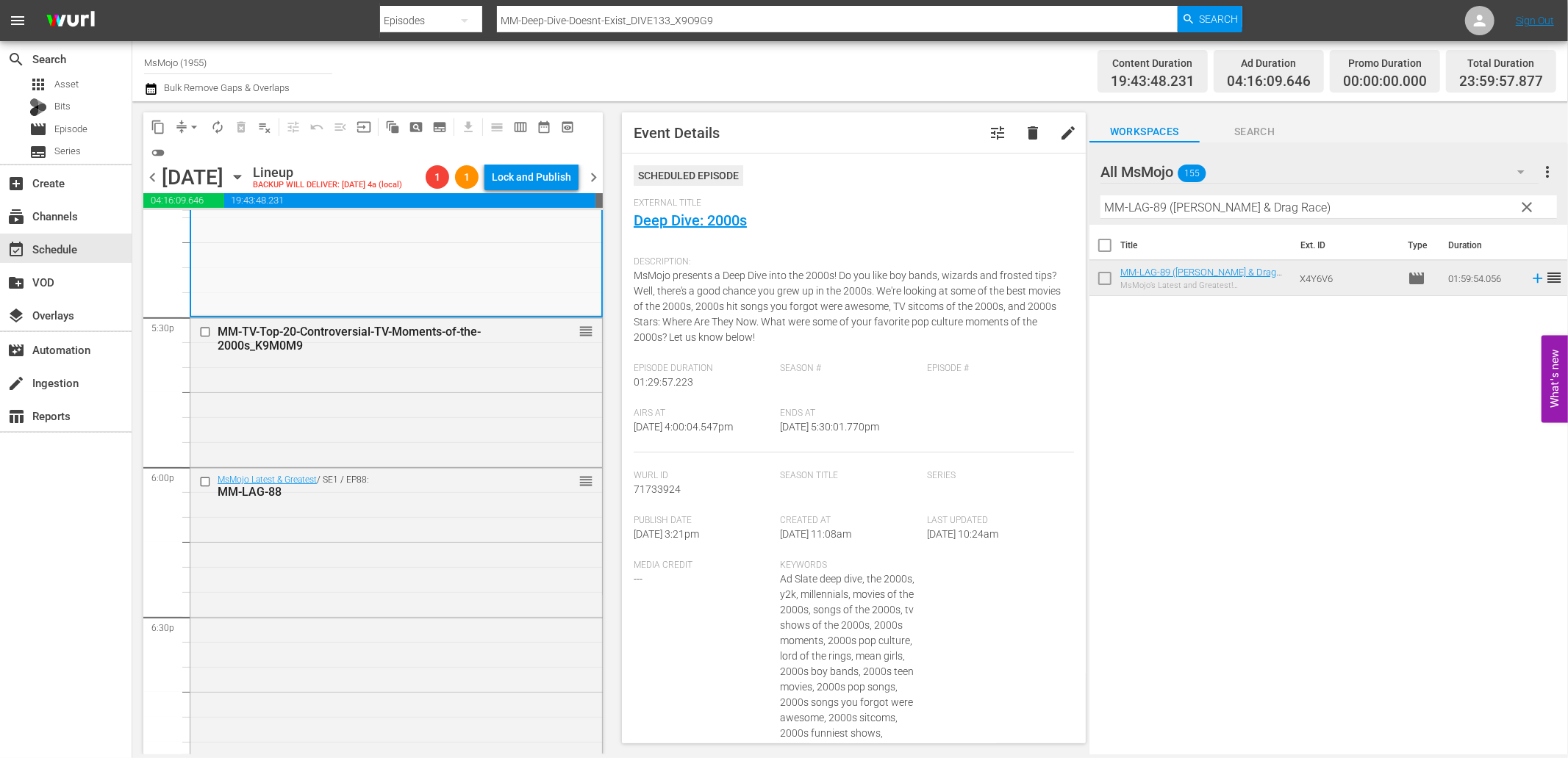
scroll to position [5170, 0]
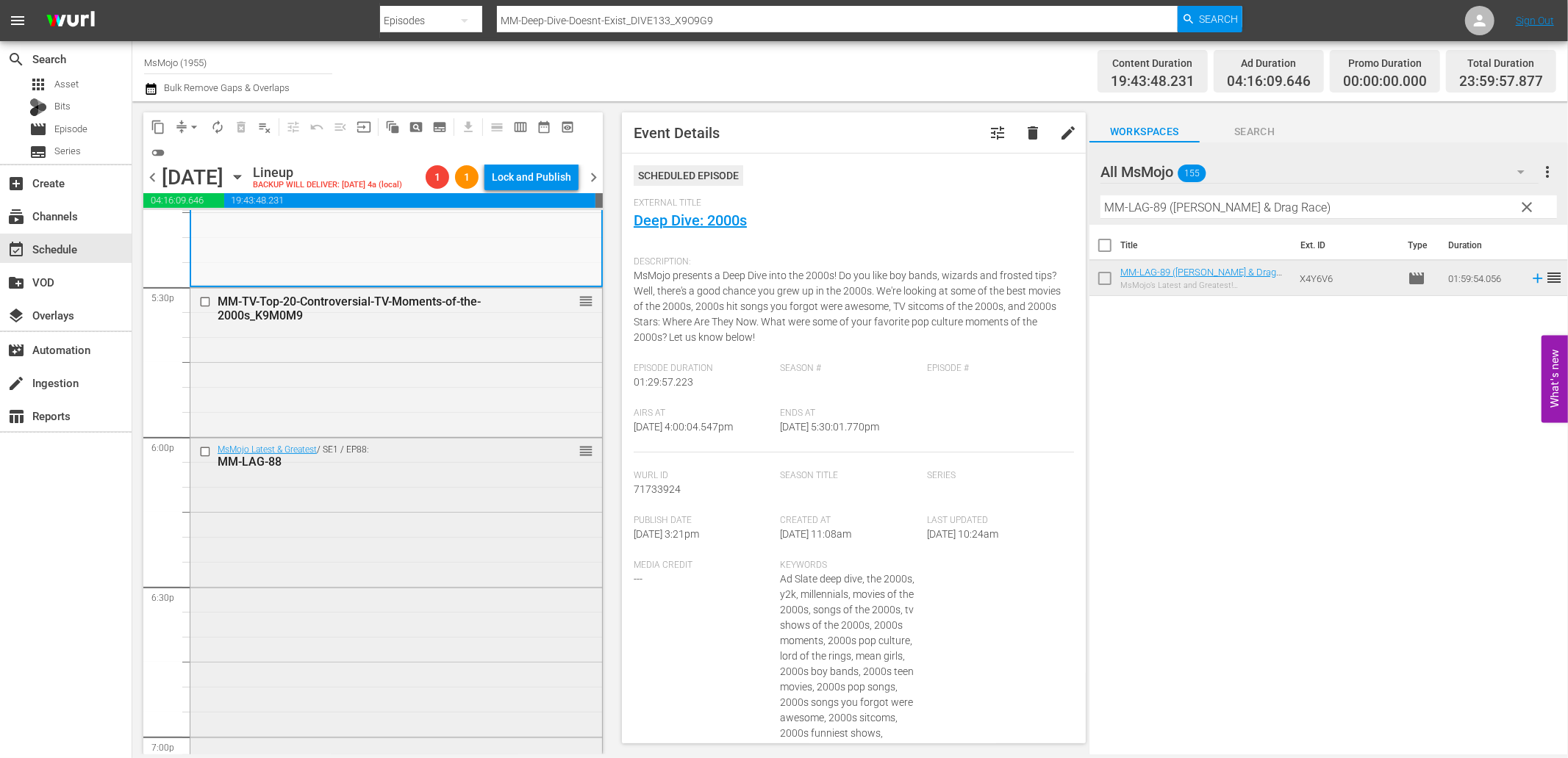
click at [207, 454] on input "checkbox" at bounding box center [206, 451] width 16 height 12
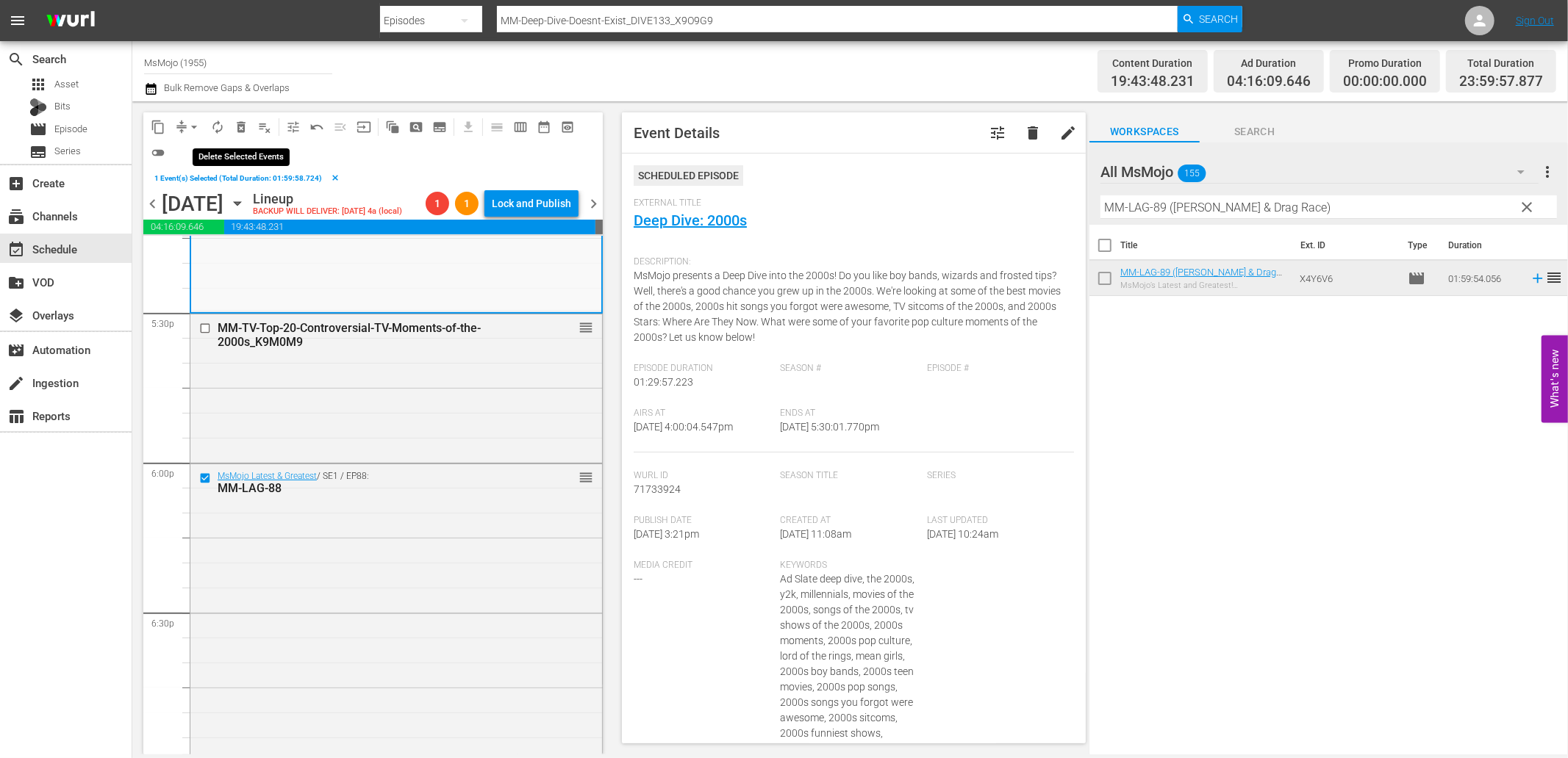
click at [243, 128] on span "delete_forever_outlined" at bounding box center [241, 128] width 15 height 15
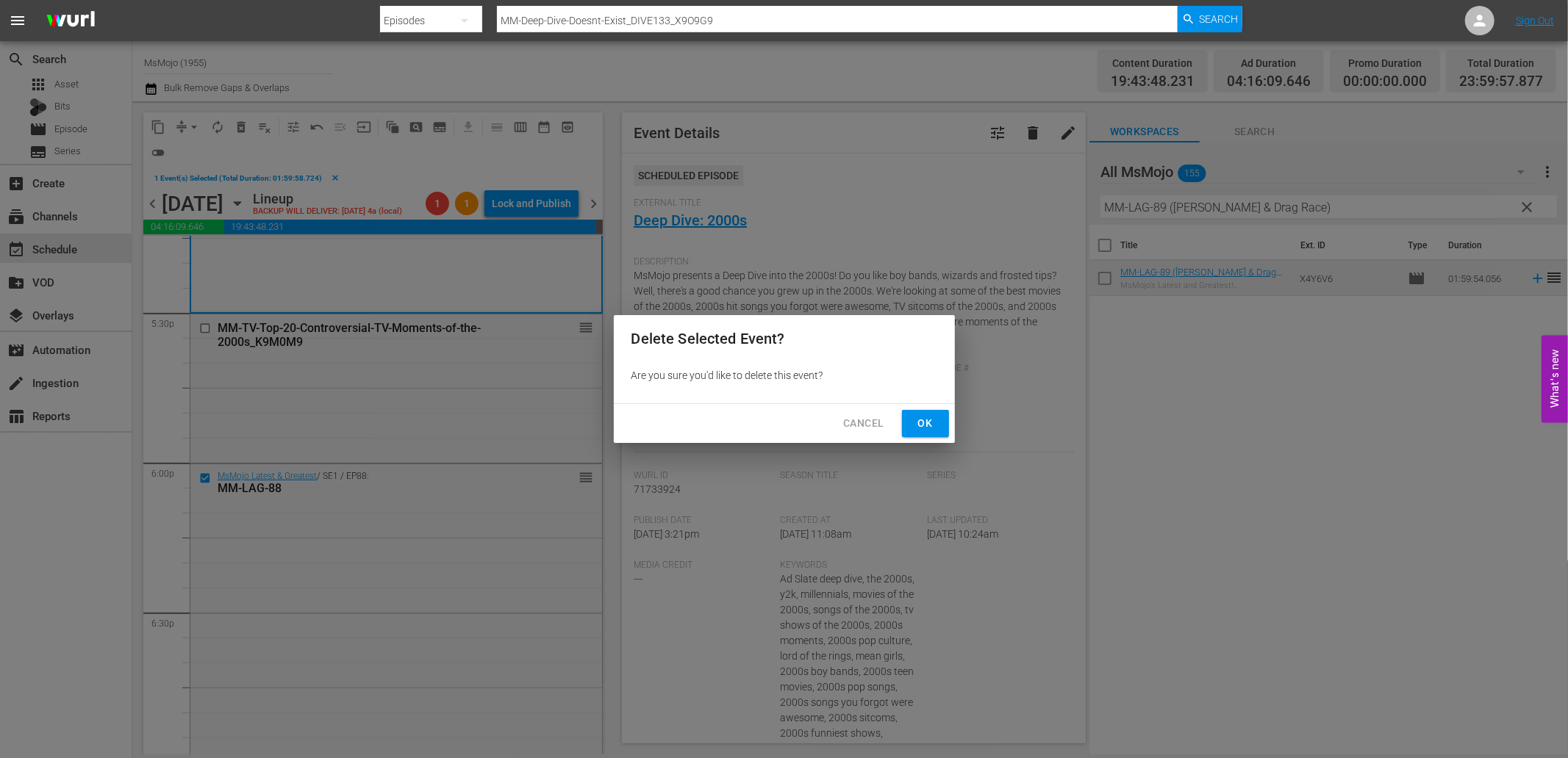
click at [927, 423] on span "Ok" at bounding box center [926, 423] width 23 height 18
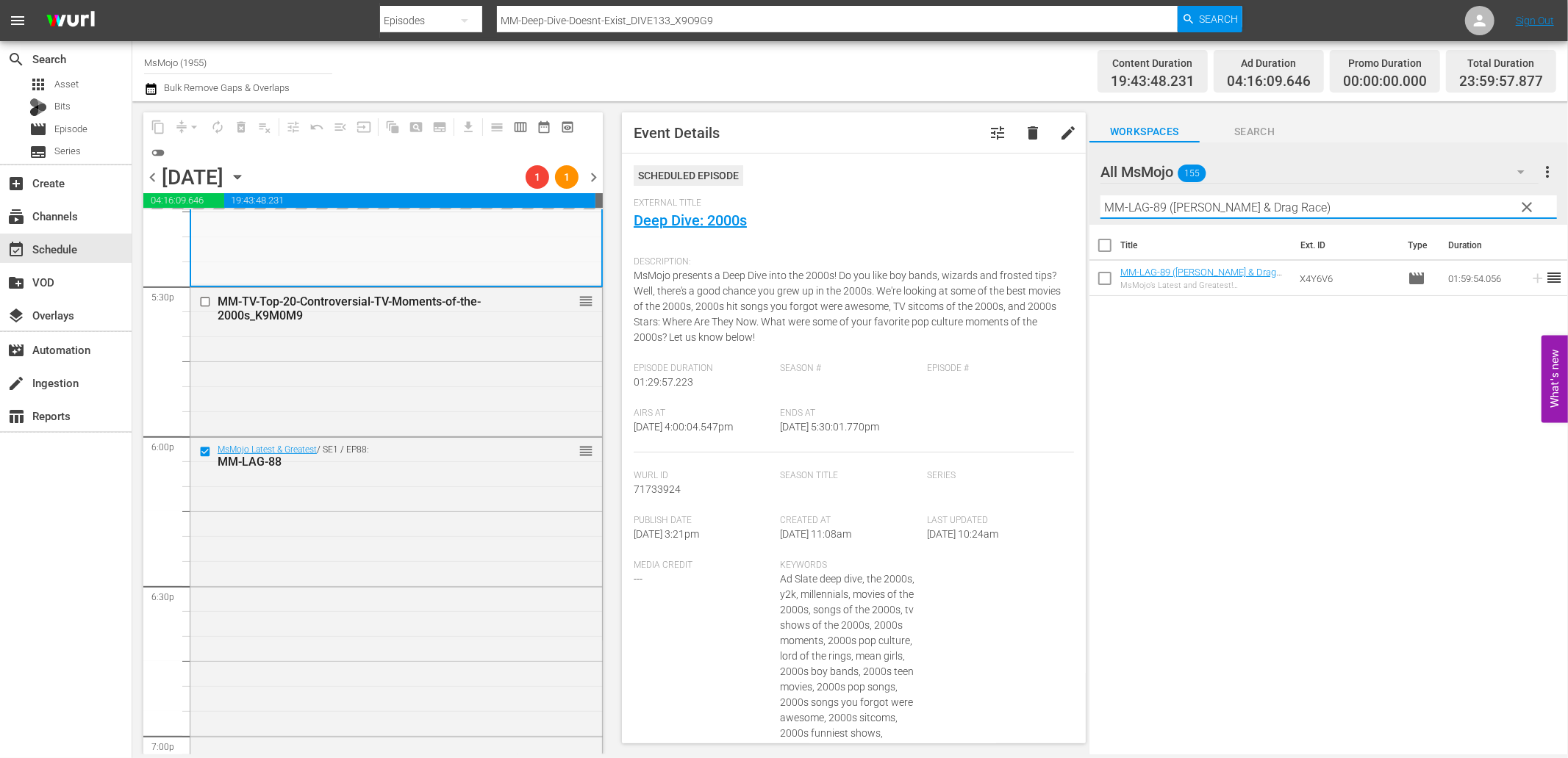
drag, startPoint x: 1314, startPoint y: 205, endPoint x: 1051, endPoint y: 193, distance: 263.3
click at [1051, 193] on div "content_copy compress arrow_drop_down autorenew_outlined delete_forever_outline…" at bounding box center [850, 427] width 1435 height 654
paste input "Deep-Dive-Heartbreaking-Moments_Dive129_L5Q3G7"
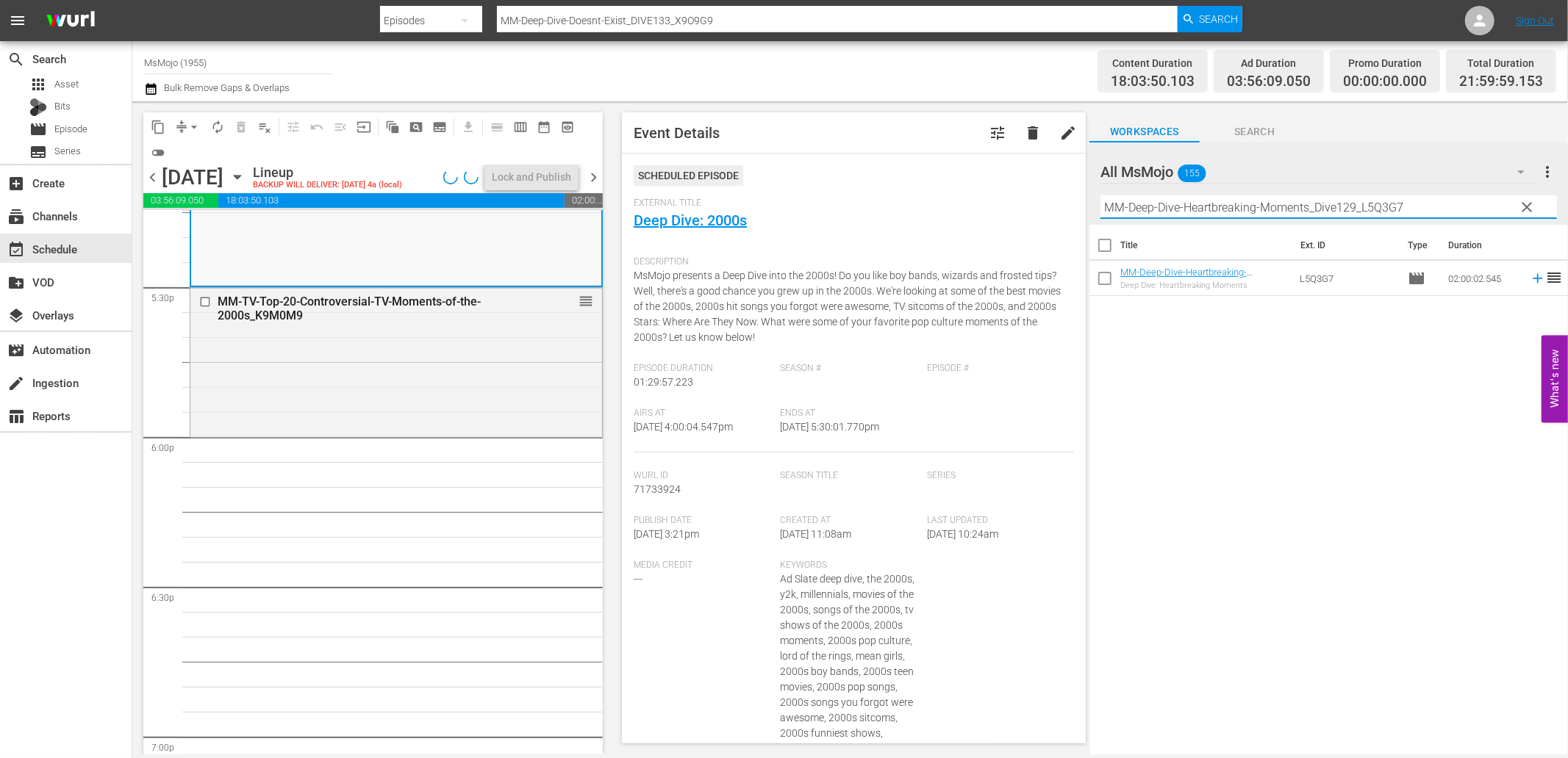
type input "MM-Deep-Dive-Heartbreaking-Moments_Dive129_L5Q3G7"
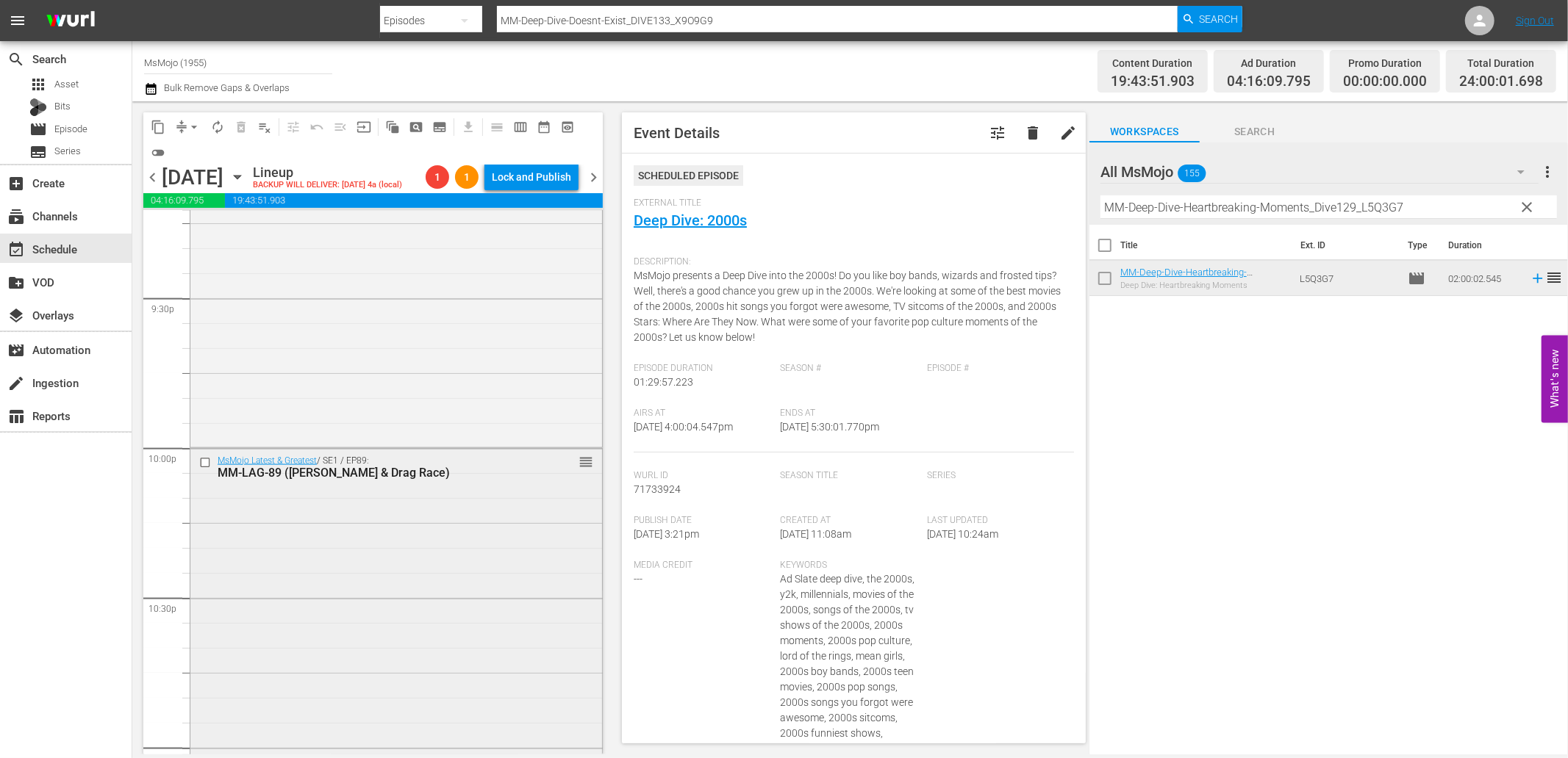
scroll to position [6368, 0]
click at [201, 454] on input "checkbox" at bounding box center [206, 452] width 16 height 12
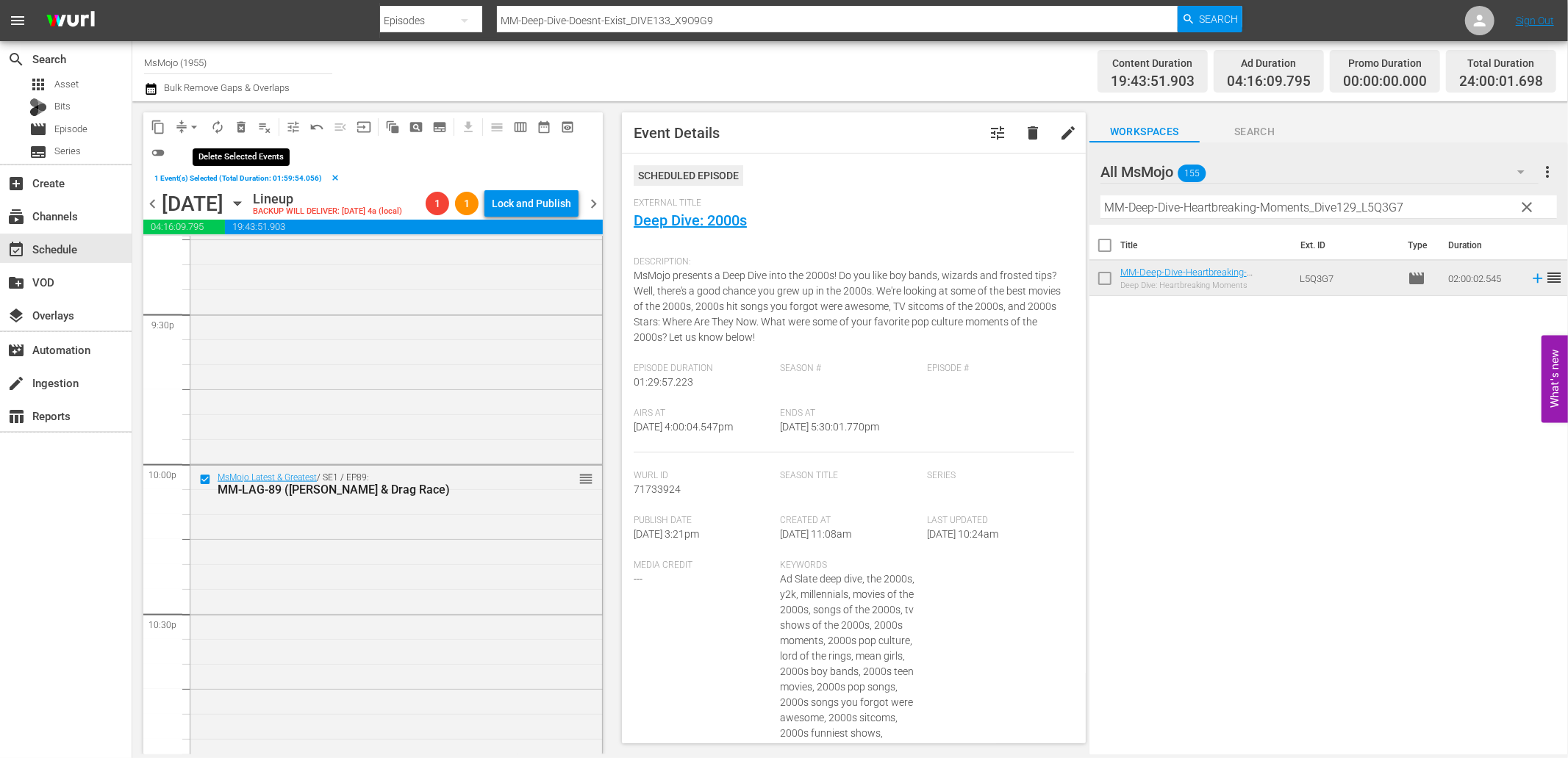
click at [245, 127] on span "delete_forever_outlined" at bounding box center [241, 128] width 15 height 15
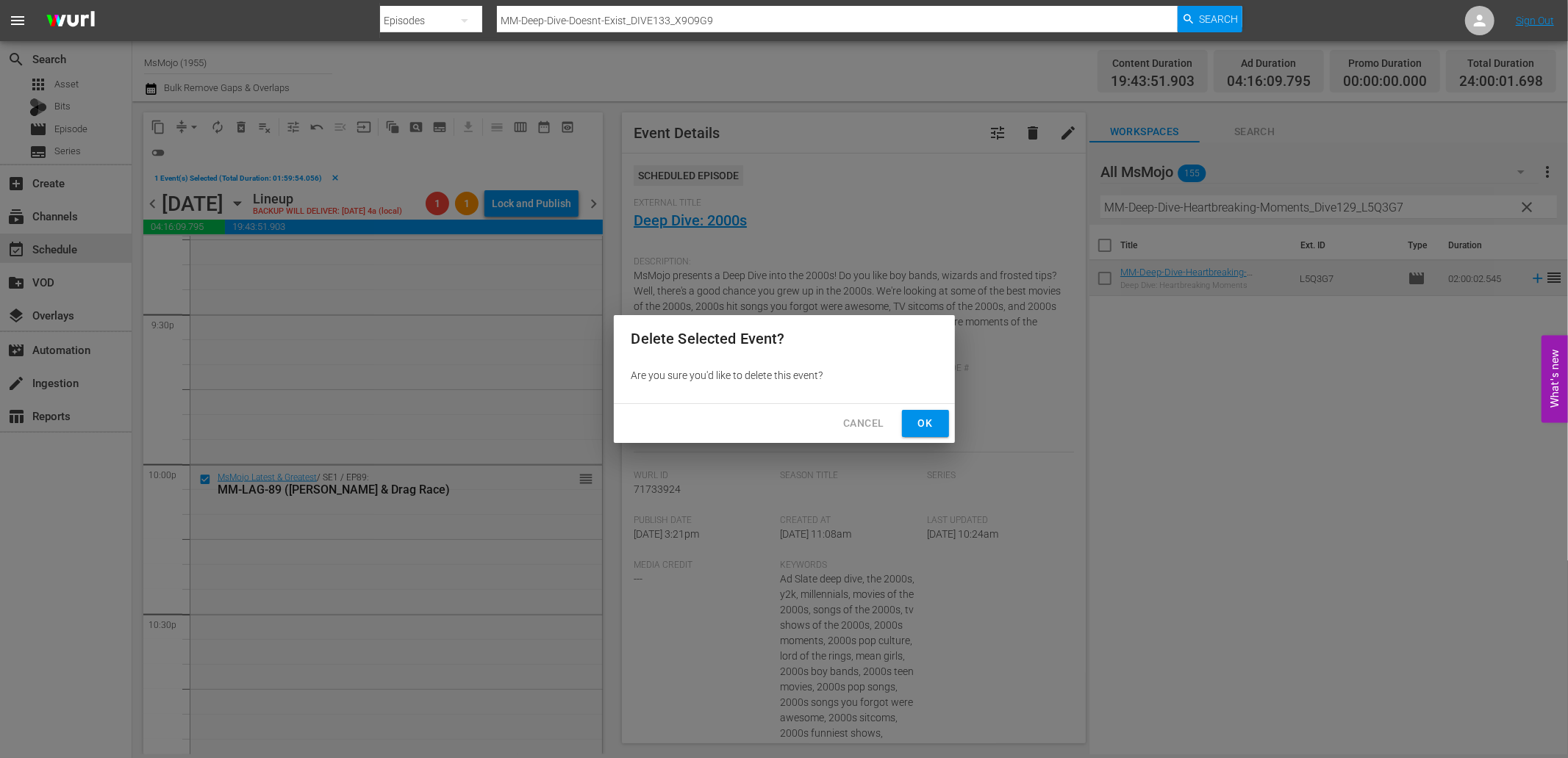
click at [927, 426] on span "Ok" at bounding box center [926, 423] width 23 height 18
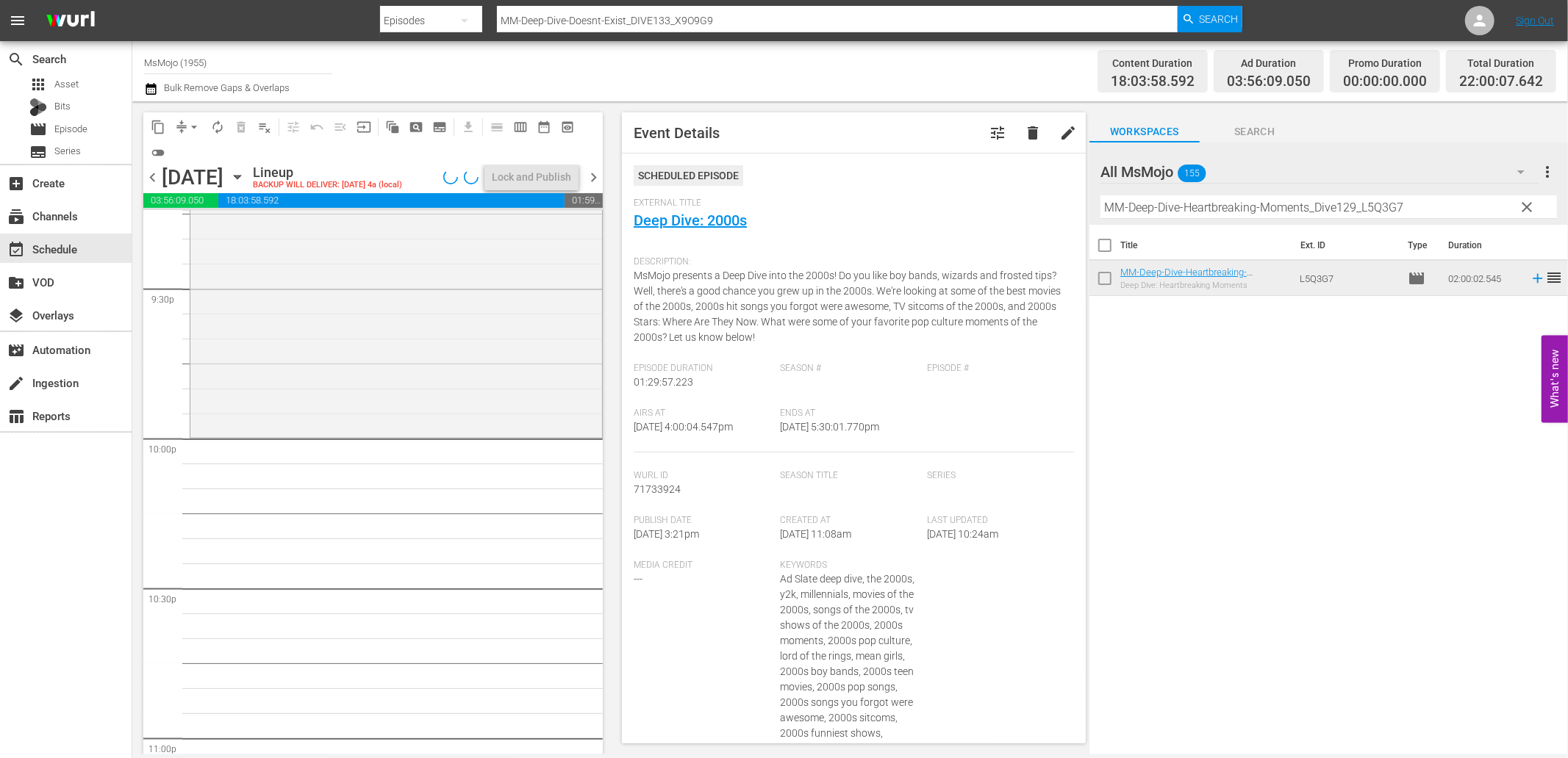
drag, startPoint x: 1518, startPoint y: 211, endPoint x: 1469, endPoint y: 219, distance: 49.6
click at [1519, 211] on span "clear" at bounding box center [1527, 207] width 17 height 17
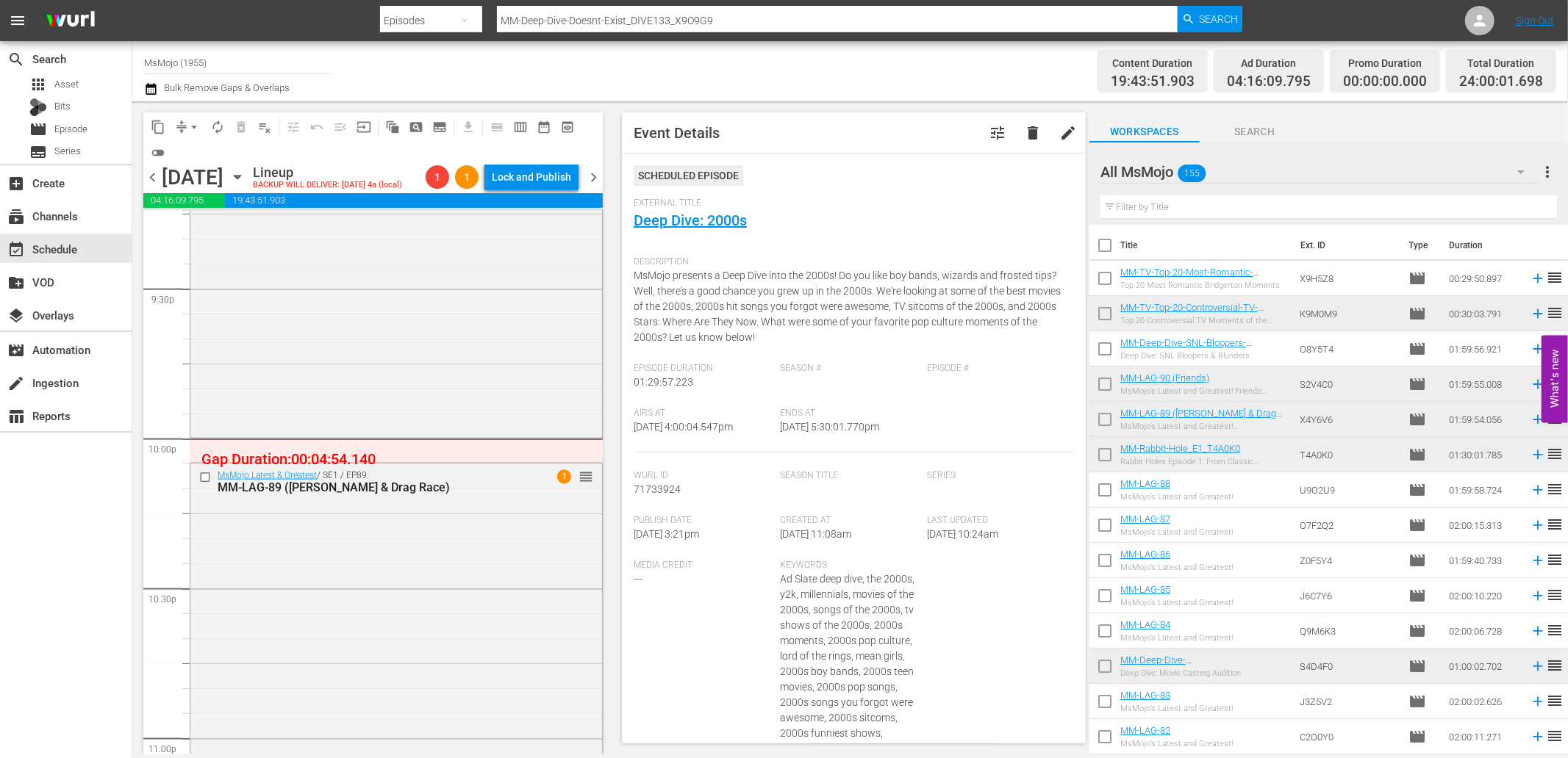
click at [309, 524] on div "MsMojo Latest & Greatest / SE1 / EP89: MM-LAG-89 (RuPaul & Drag Race) 1 reorder" at bounding box center [396, 761] width 412 height 595
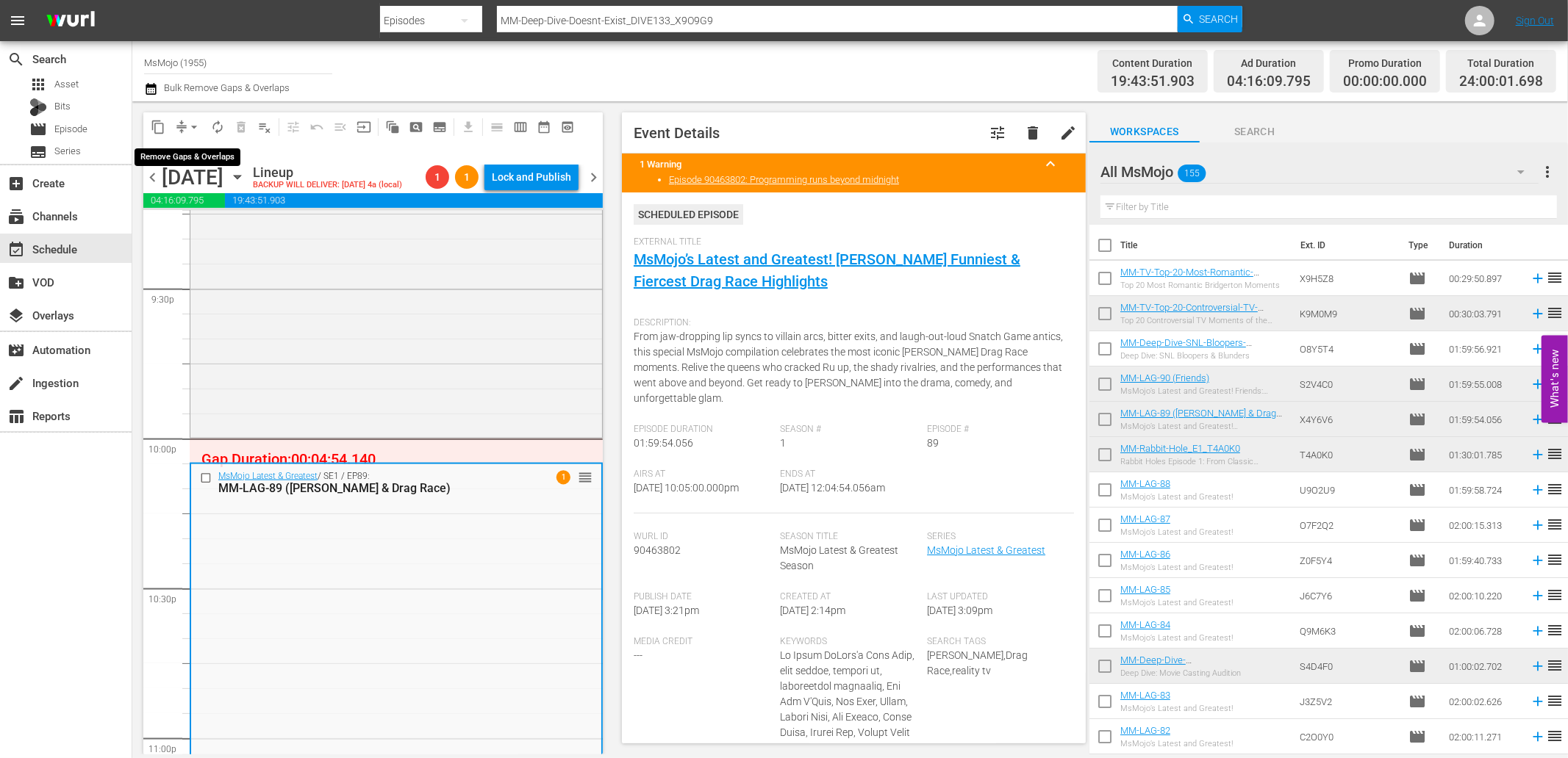
click at [195, 120] on span "arrow_drop_down" at bounding box center [194, 128] width 15 height 15
click at [230, 211] on li "Align to End of Previous Day" at bounding box center [195, 204] width 154 height 24
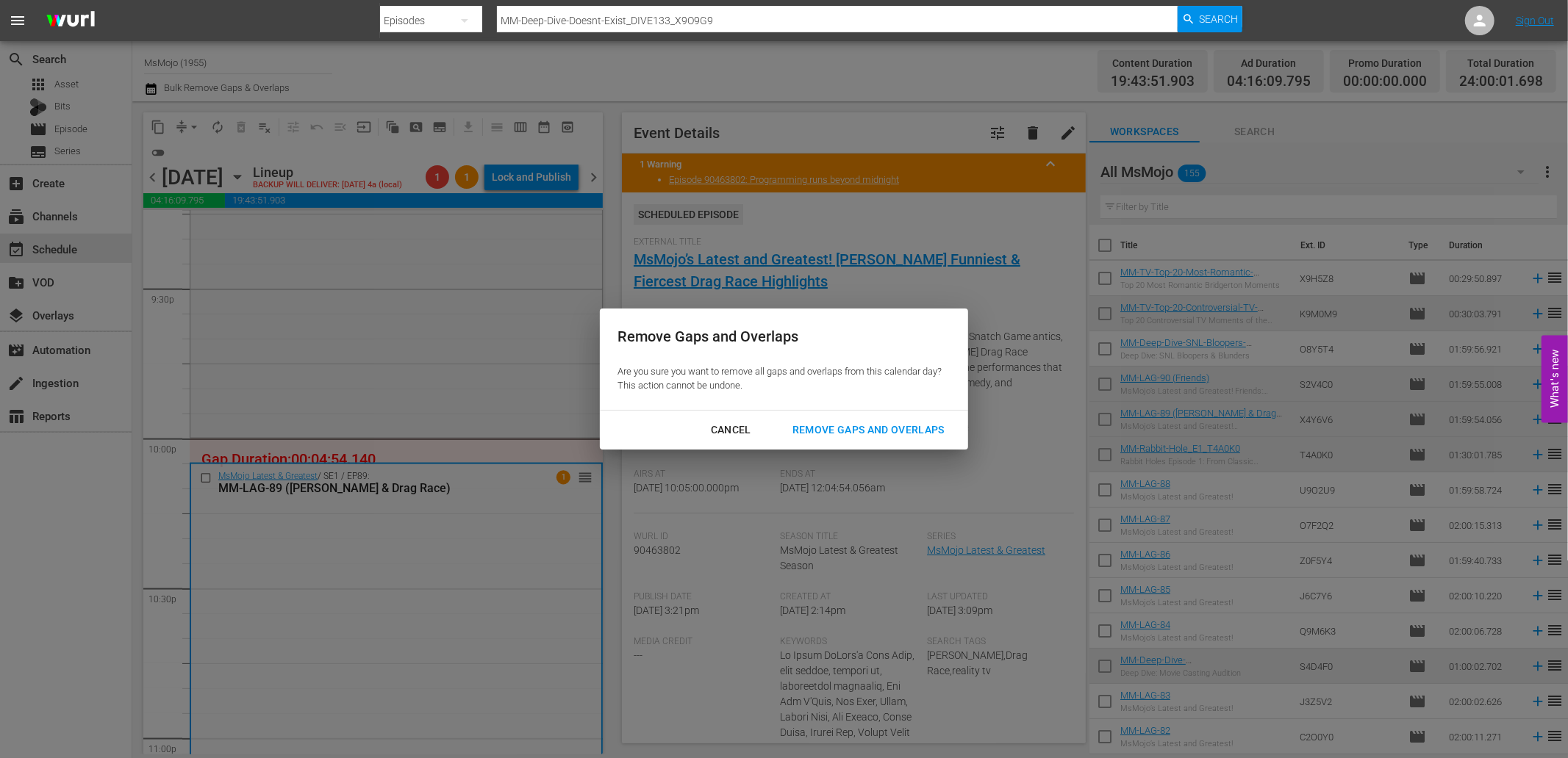
click at [888, 436] on div "Remove Gaps and Overlaps" at bounding box center [869, 430] width 176 height 18
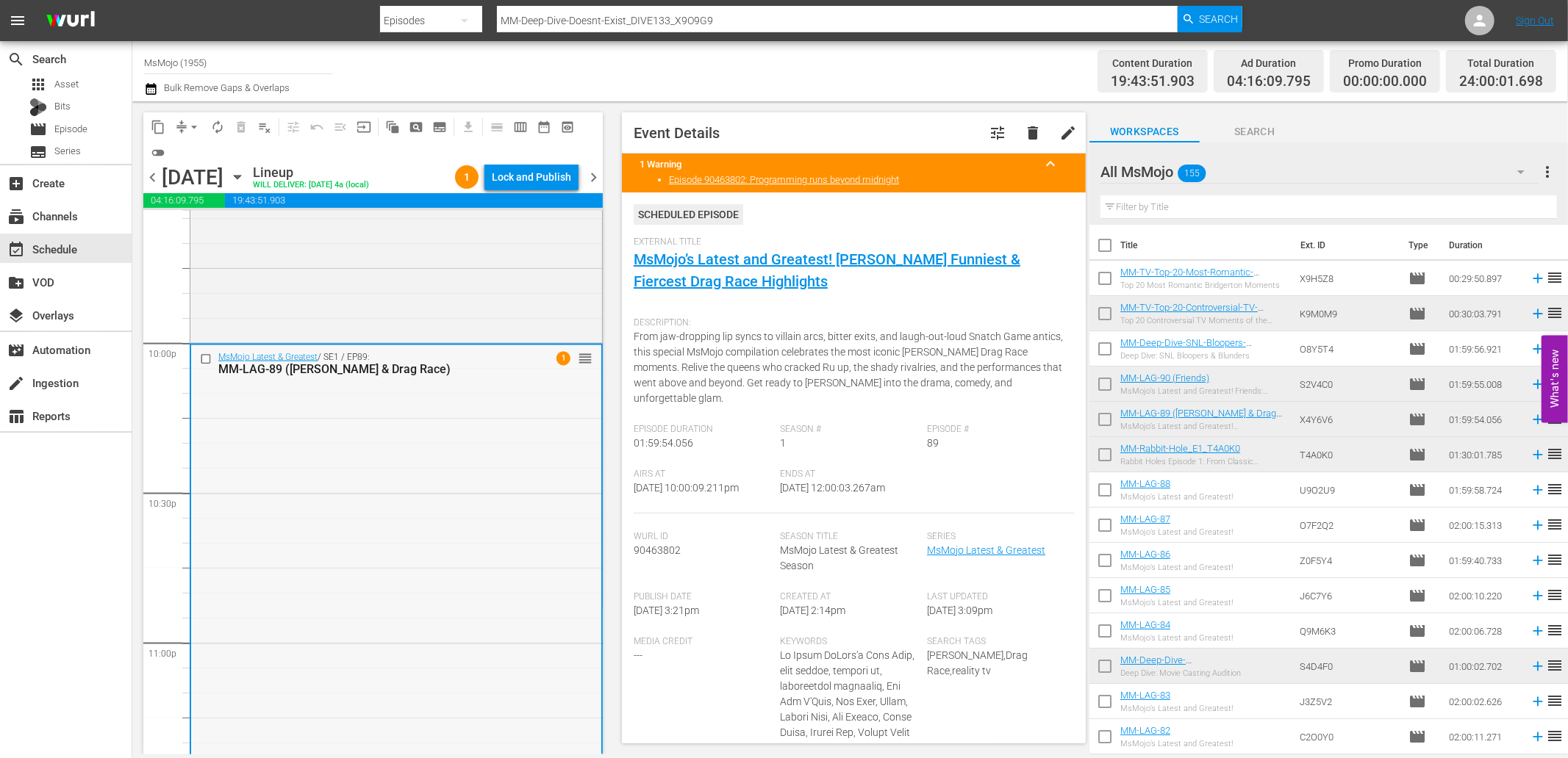
scroll to position [6477, 0]
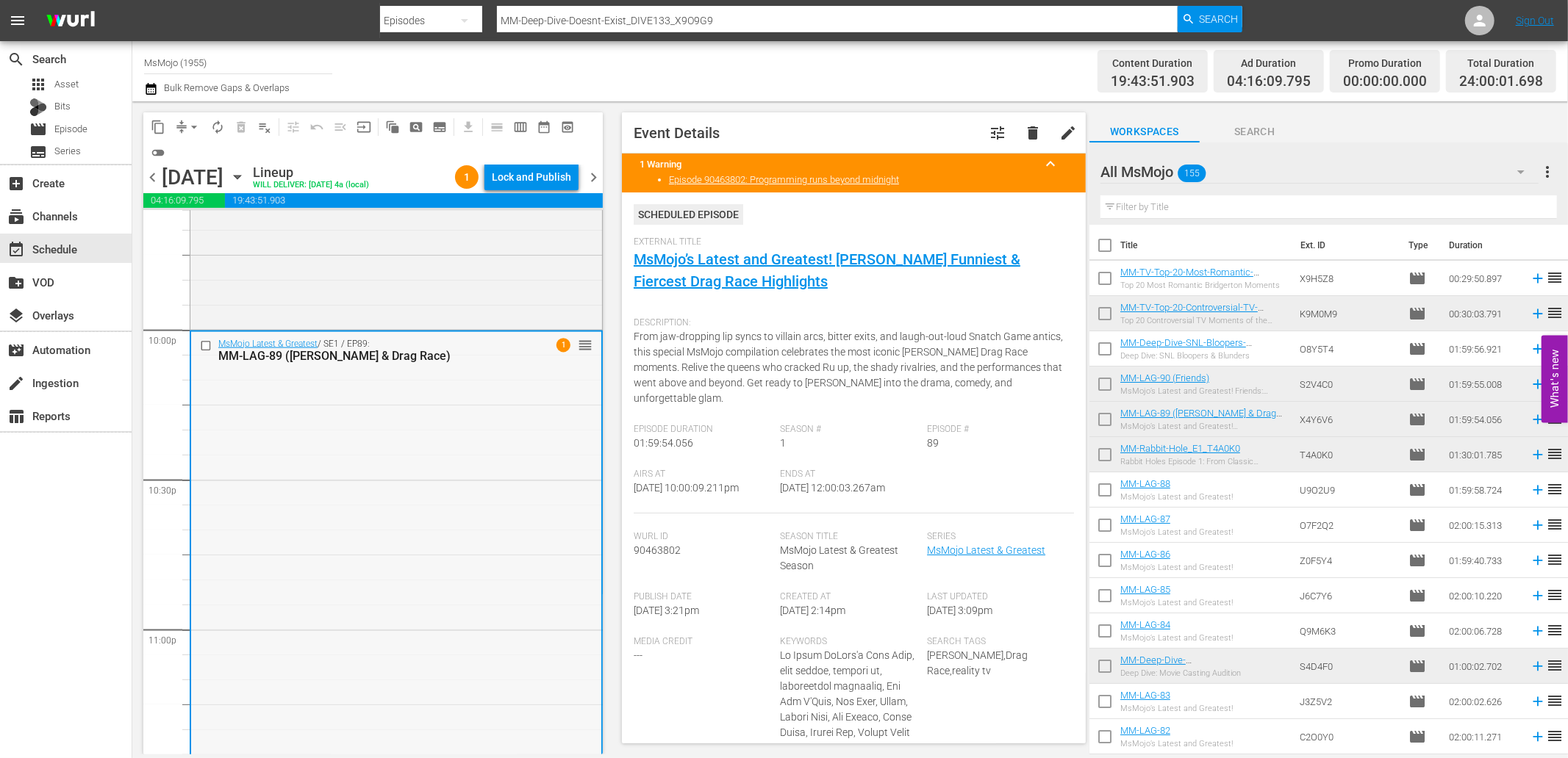
click at [332, 556] on div "MsMojo Latest & Greatest / SE1 / EP89: MM-LAG-89 (RuPaul & Drag Race) 1 reorder" at bounding box center [396, 630] width 410 height 595
click at [196, 120] on span "arrow_drop_down" at bounding box center [194, 128] width 15 height 15
click at [236, 211] on li "Align to End of Previous Day" at bounding box center [195, 204] width 154 height 24
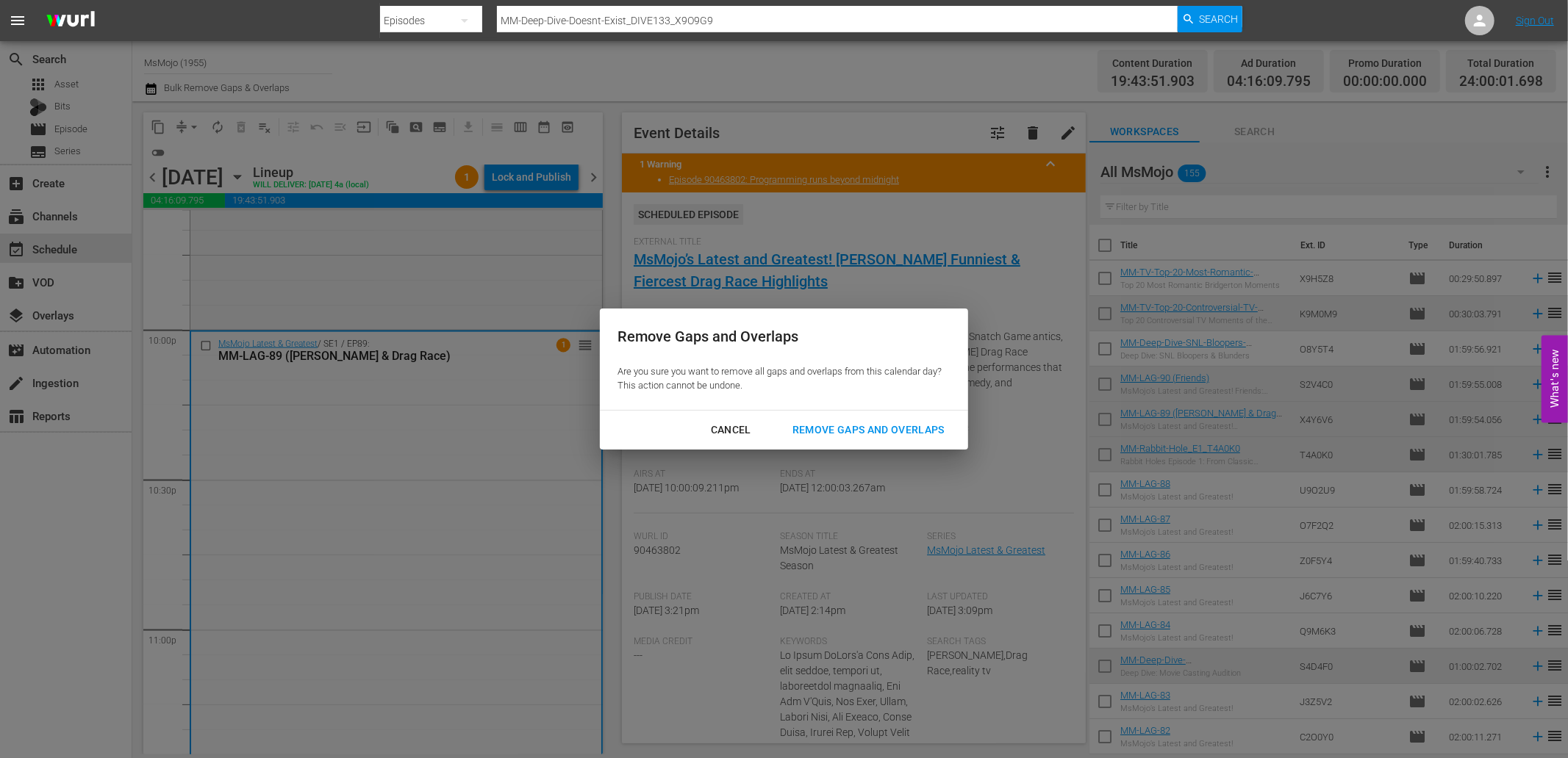
click at [825, 429] on div "Remove Gaps and Overlaps" at bounding box center [869, 430] width 176 height 18
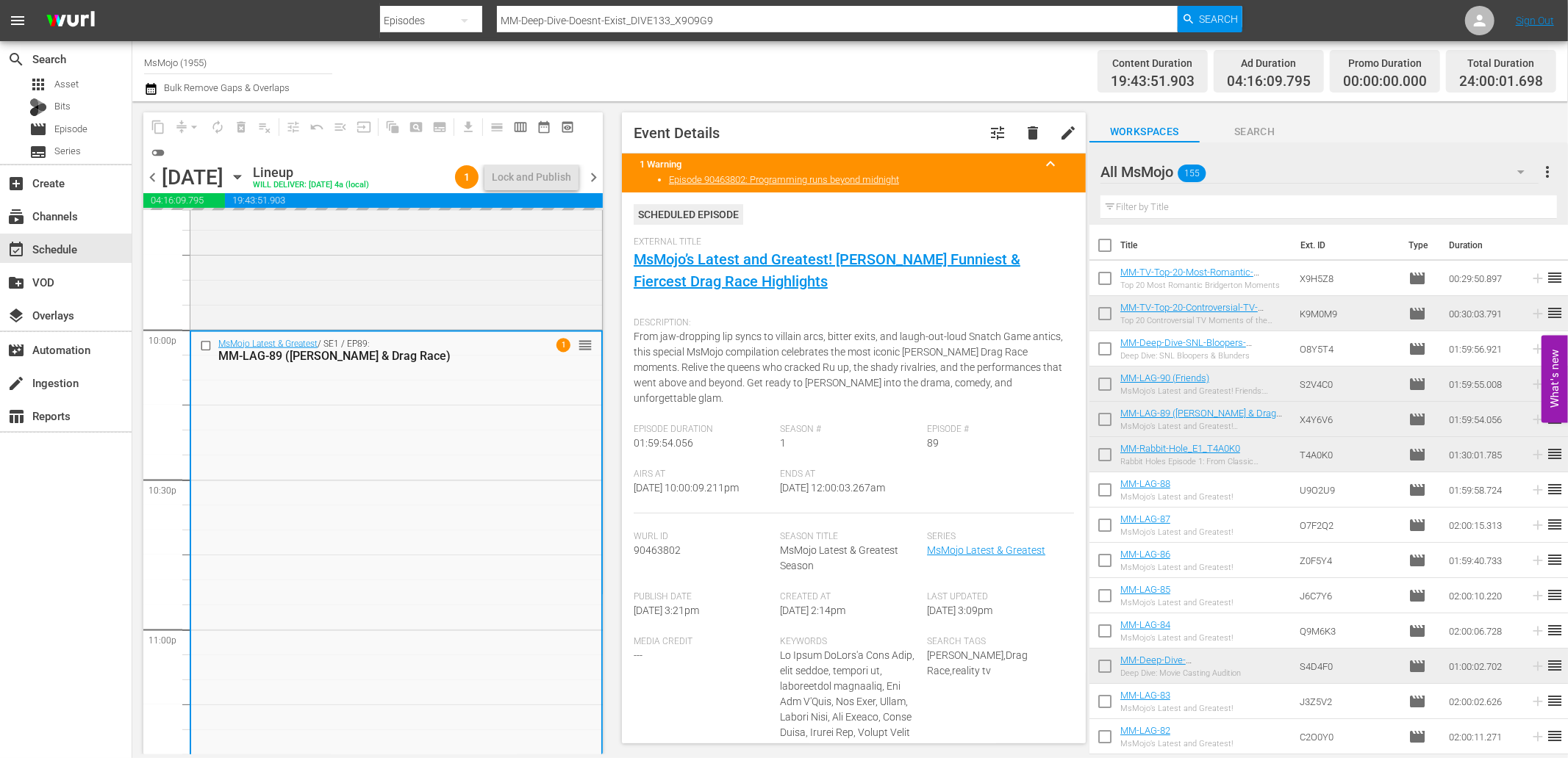
click at [436, 513] on div "MsMojo Latest & Greatest / SE1 / EP89: MM-LAG-89 (RuPaul & Drag Race) 1 reorder" at bounding box center [396, 630] width 410 height 595
click at [1167, 209] on input "text" at bounding box center [1328, 207] width 457 height 23
paste input "MM-LAG-54"
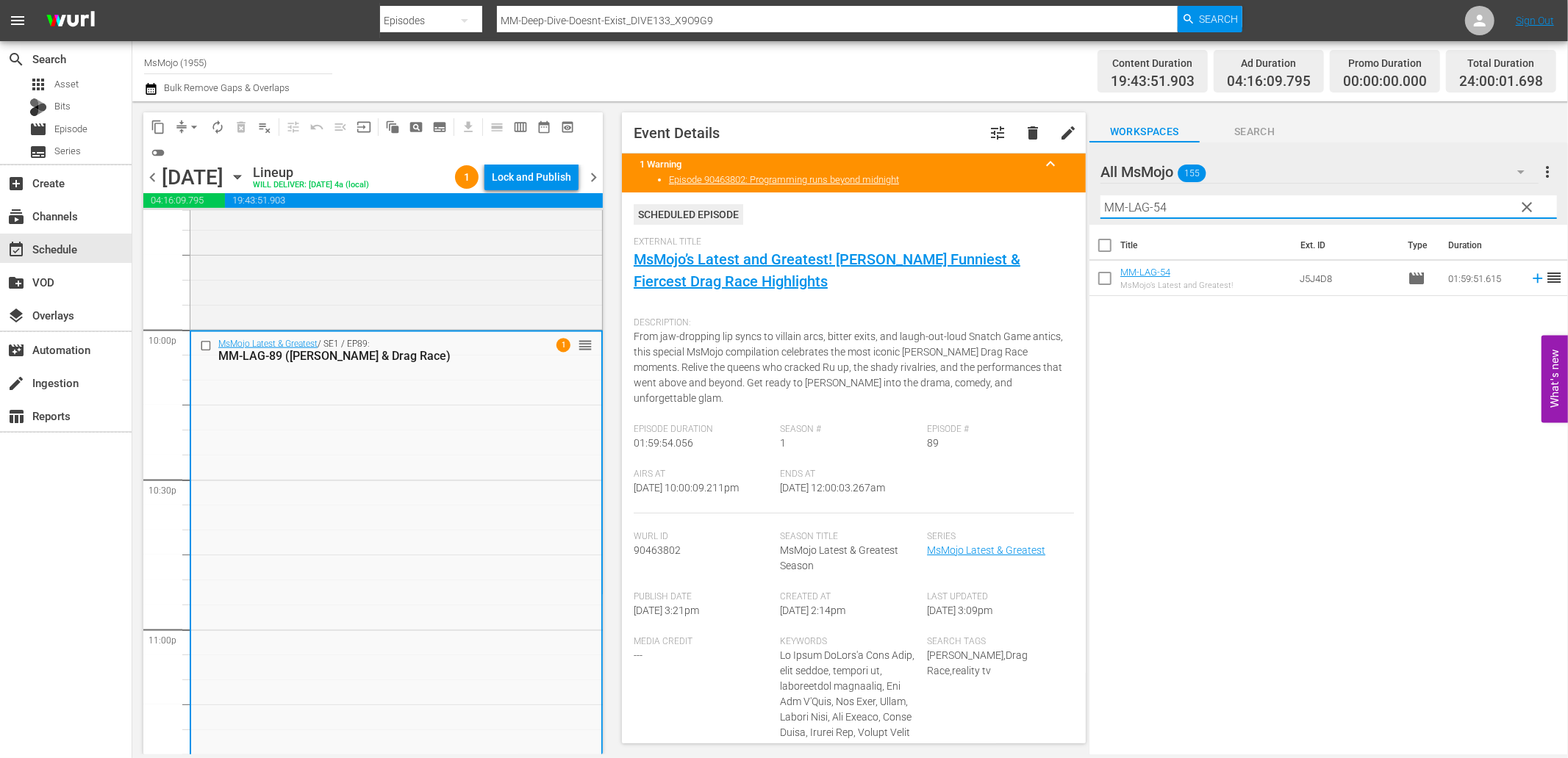
type input "MM-LAG-54"
click at [203, 343] on input "checkbox" at bounding box center [207, 345] width 16 height 12
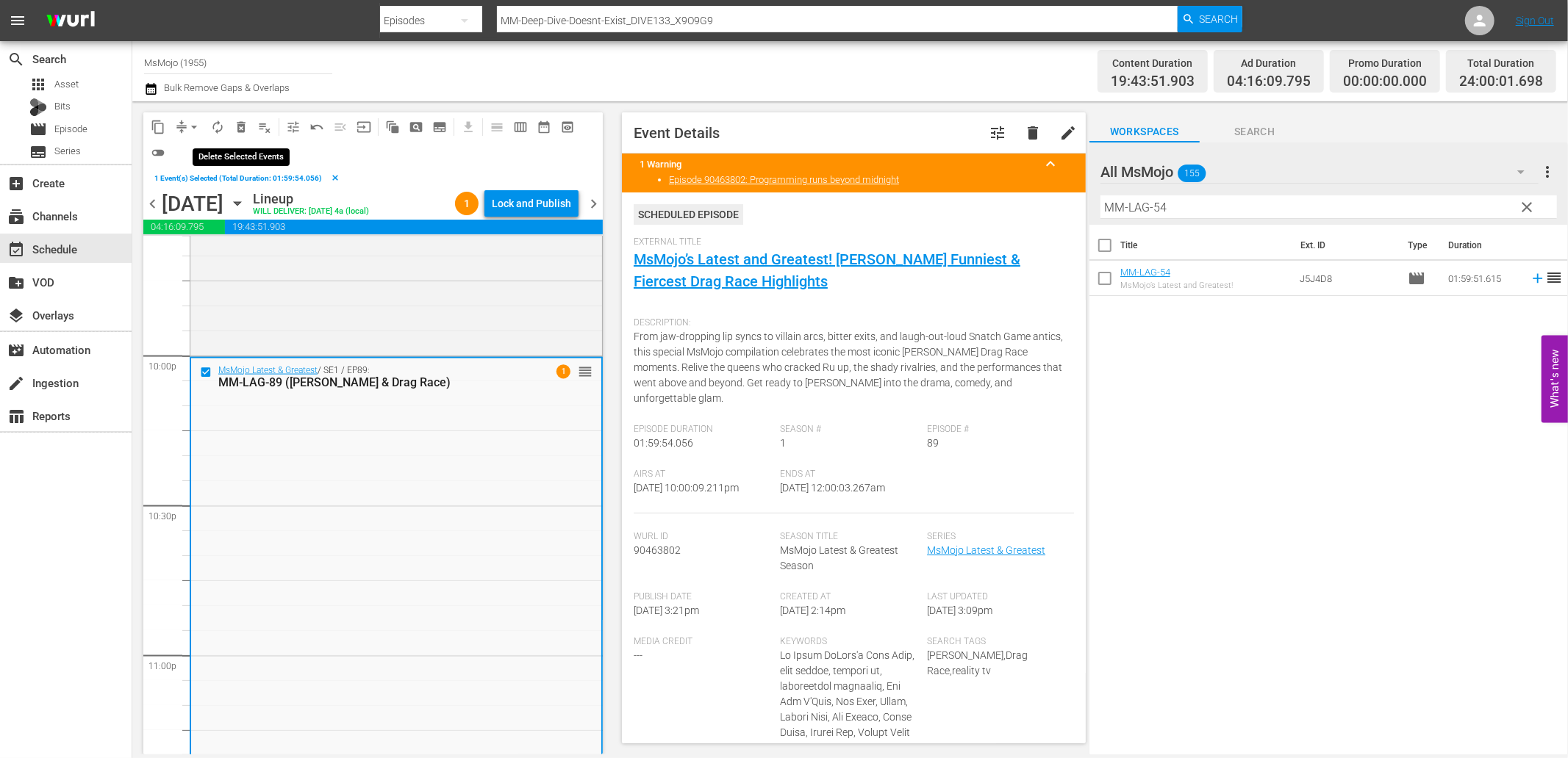
click at [248, 126] on span "delete_forever_outlined" at bounding box center [241, 128] width 15 height 15
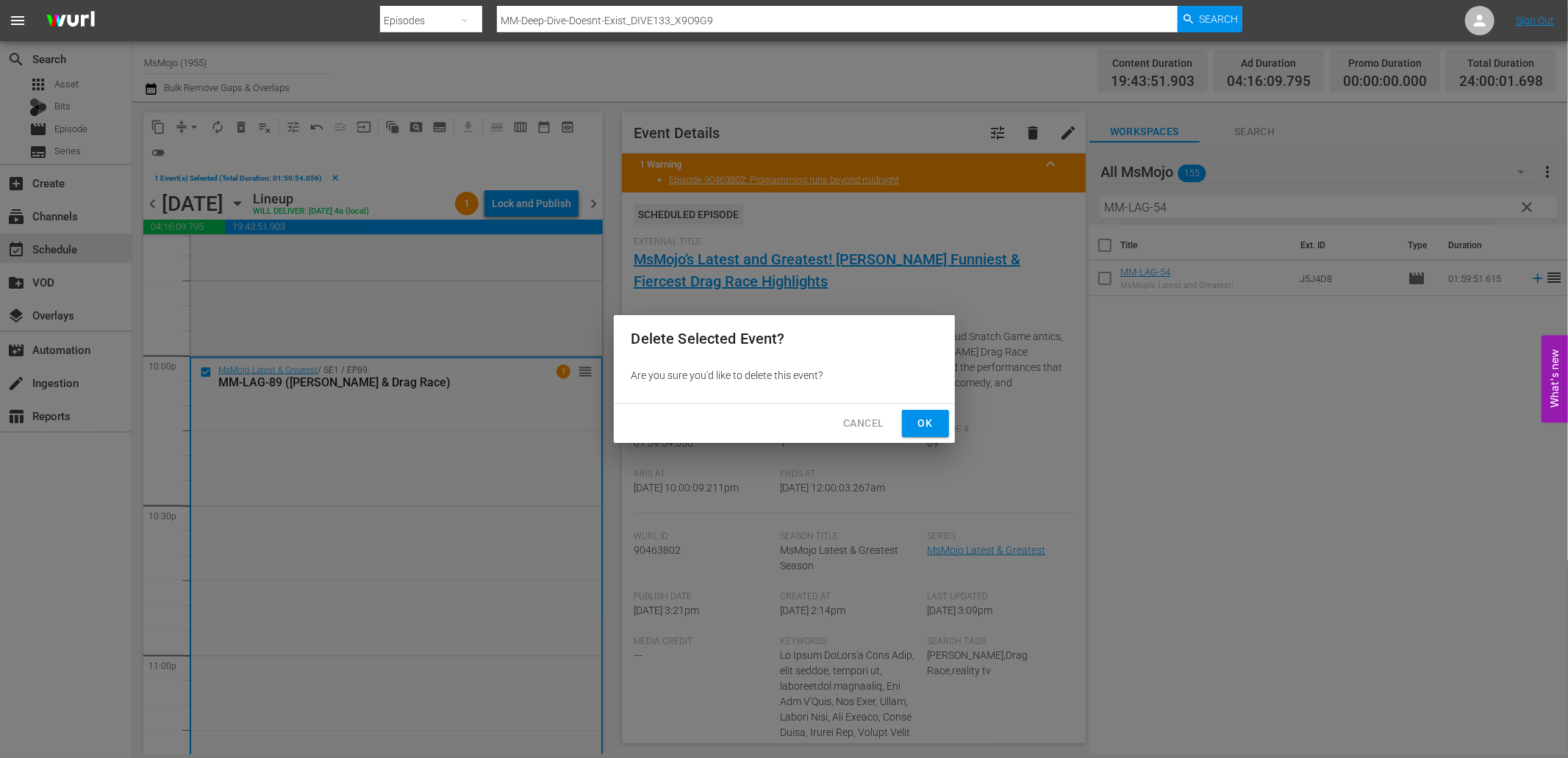
click at [927, 423] on span "Ok" at bounding box center [926, 423] width 23 height 18
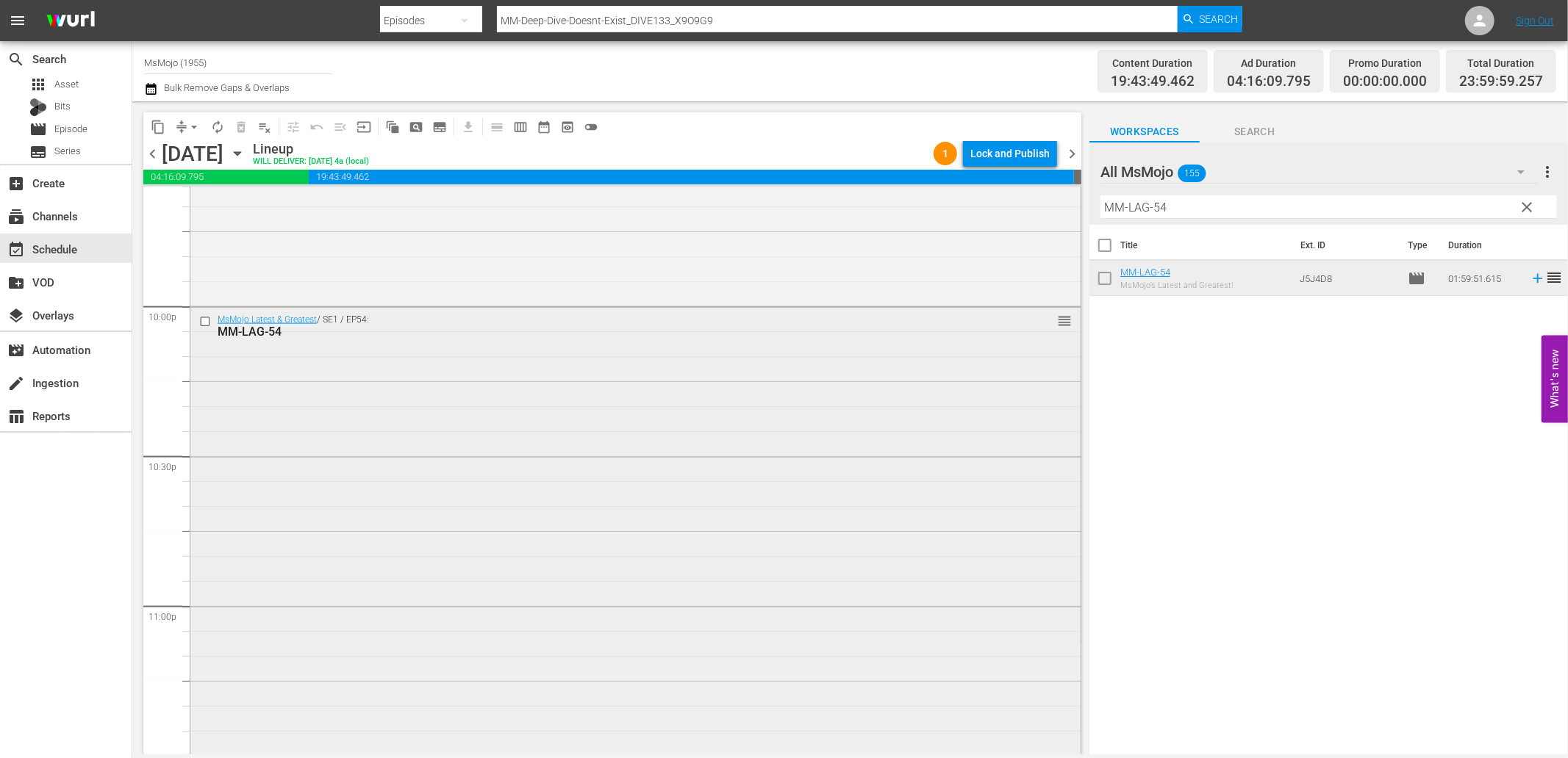
click at [353, 387] on div "MsMojo Latest & Greatest / SE1 / EP54: MM-LAG-54 reorder" at bounding box center [636, 606] width 890 height 595
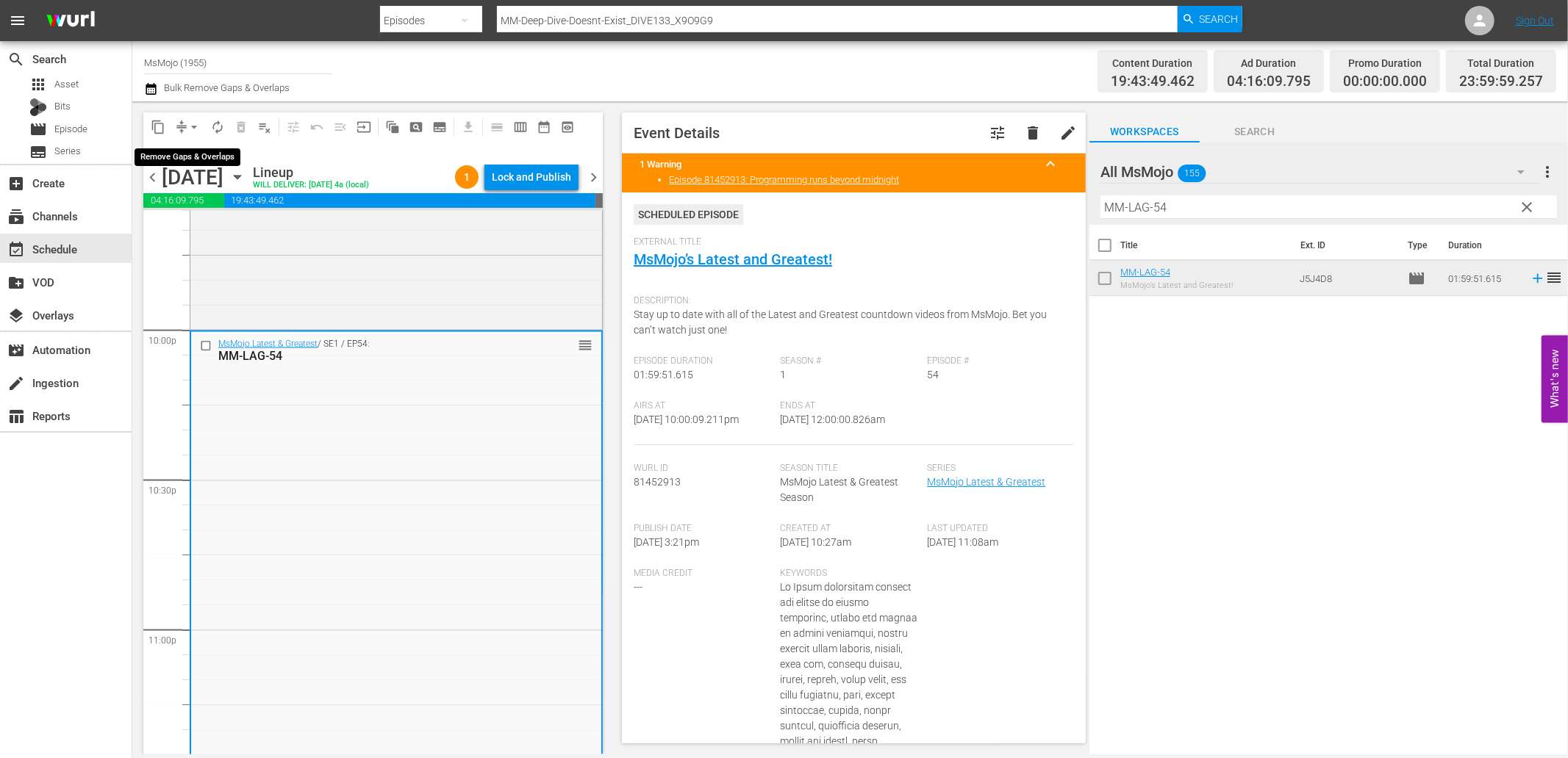
click at [179, 126] on span "compress" at bounding box center [181, 128] width 15 height 15
click at [189, 128] on span "arrow_drop_down" at bounding box center [194, 128] width 15 height 15
click at [224, 196] on li "Align to End of Previous Day" at bounding box center [195, 204] width 154 height 24
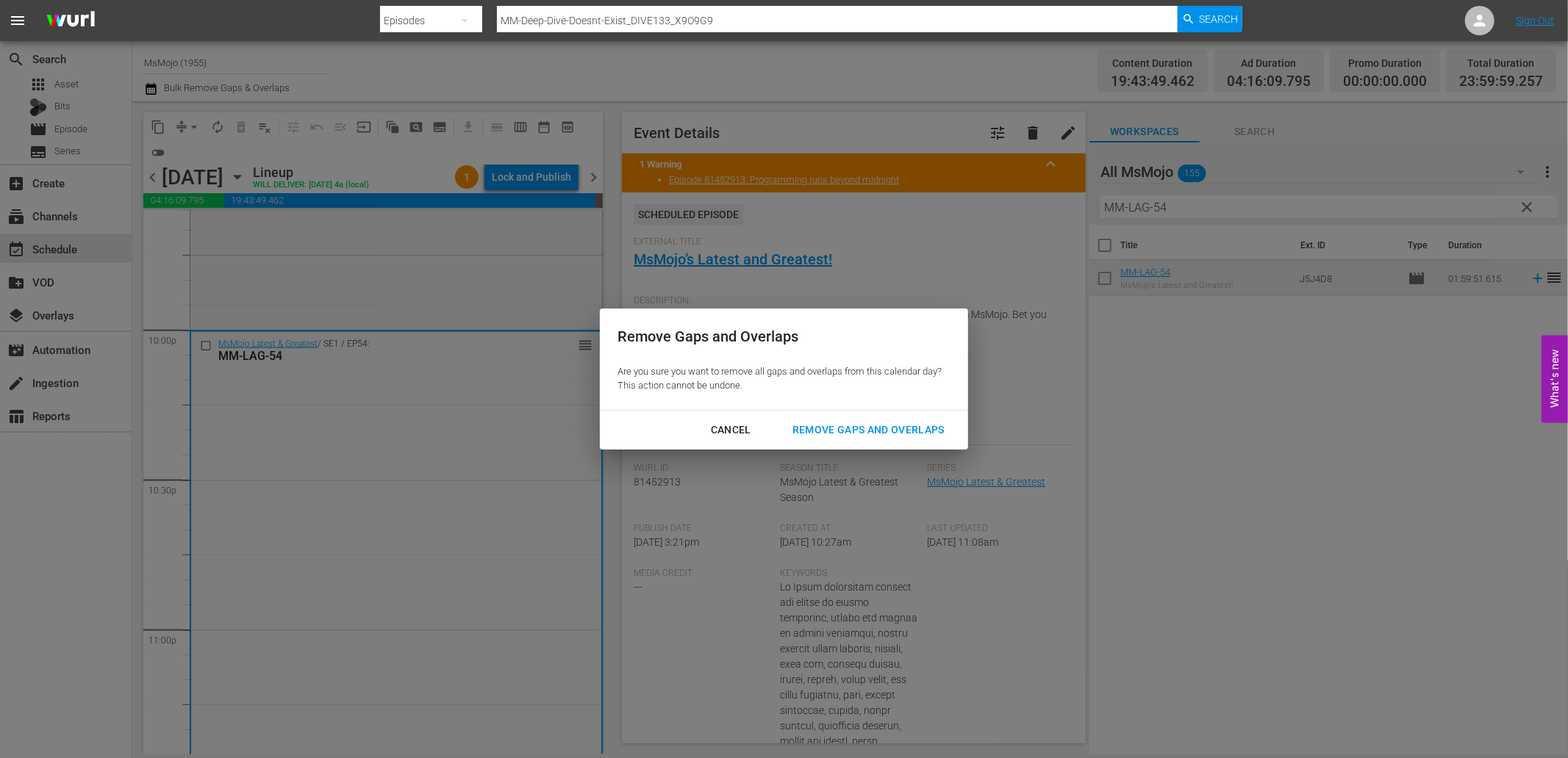
click at [821, 434] on div "Remove Gaps and Overlaps" at bounding box center [869, 430] width 176 height 18
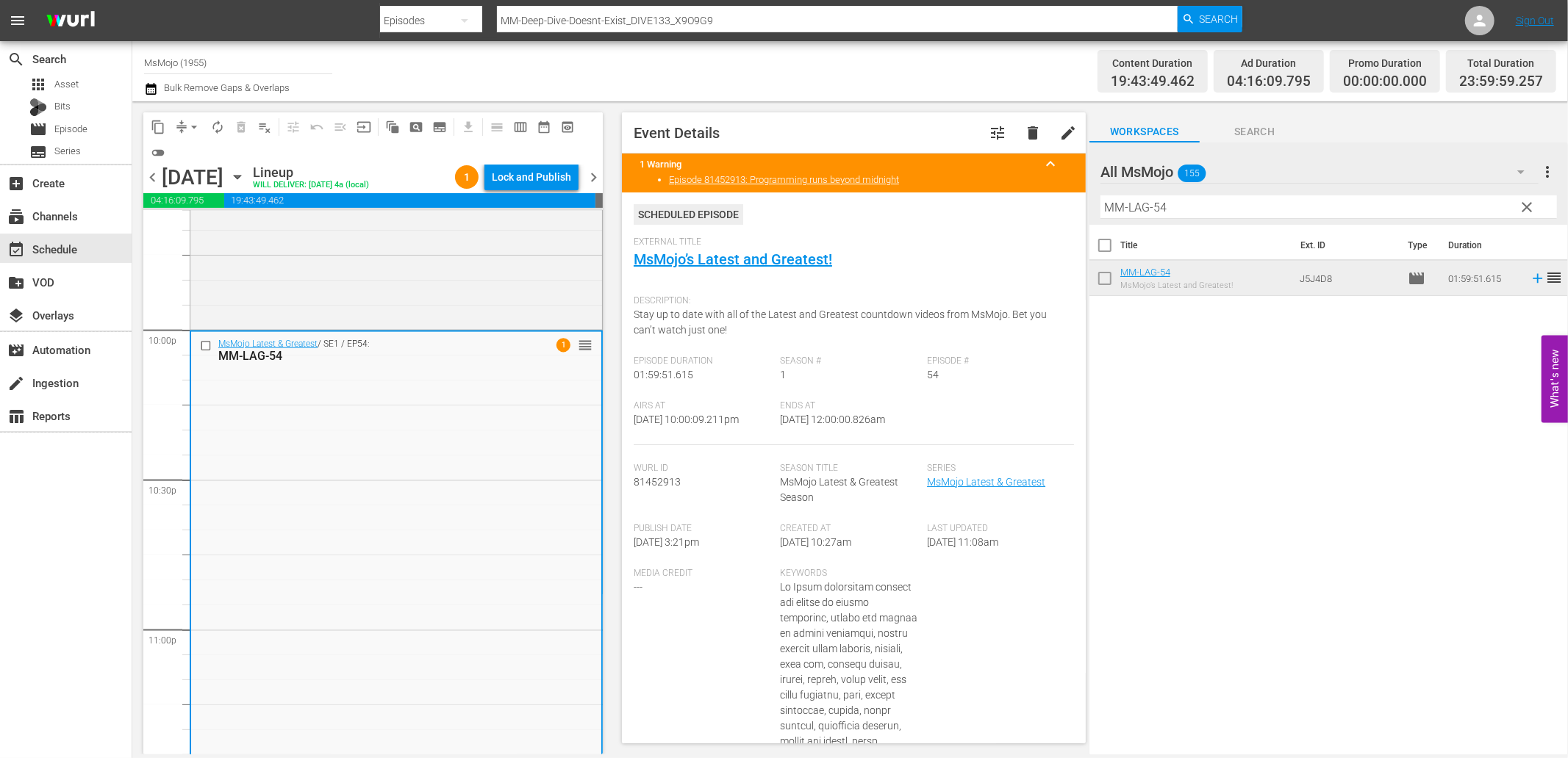
drag, startPoint x: 916, startPoint y: 420, endPoint x: 855, endPoint y: 418, distance: 61.0
click at [855, 418] on div "Ends At 10/11/25 @ 12:00:00.826am" at bounding box center [854, 422] width 147 height 45
copy span "12:00:00.826am"
click at [517, 172] on div "Lock and Publish" at bounding box center [531, 177] width 80 height 27
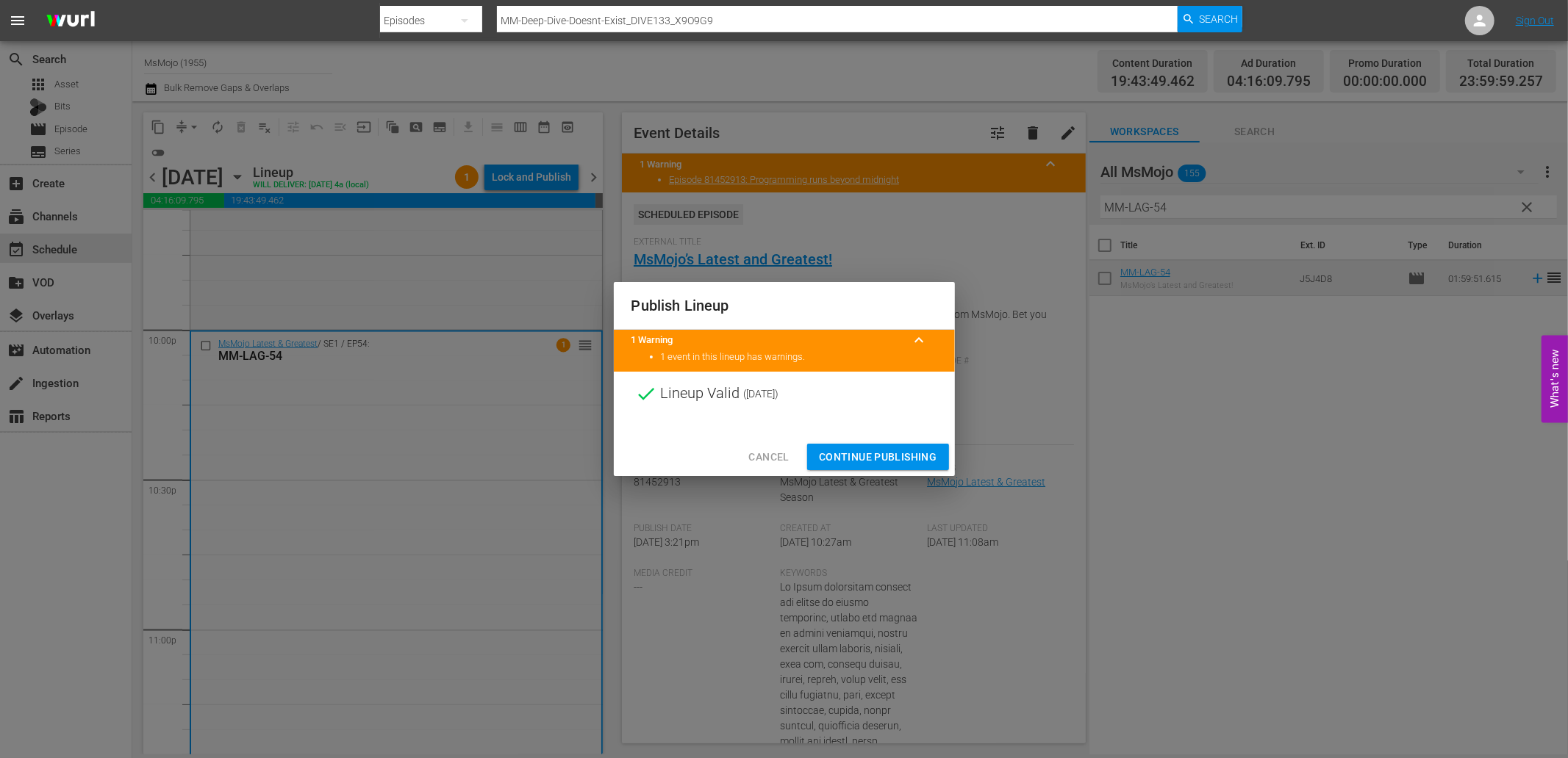
click at [839, 461] on span "Continue Publishing" at bounding box center [878, 457] width 119 height 18
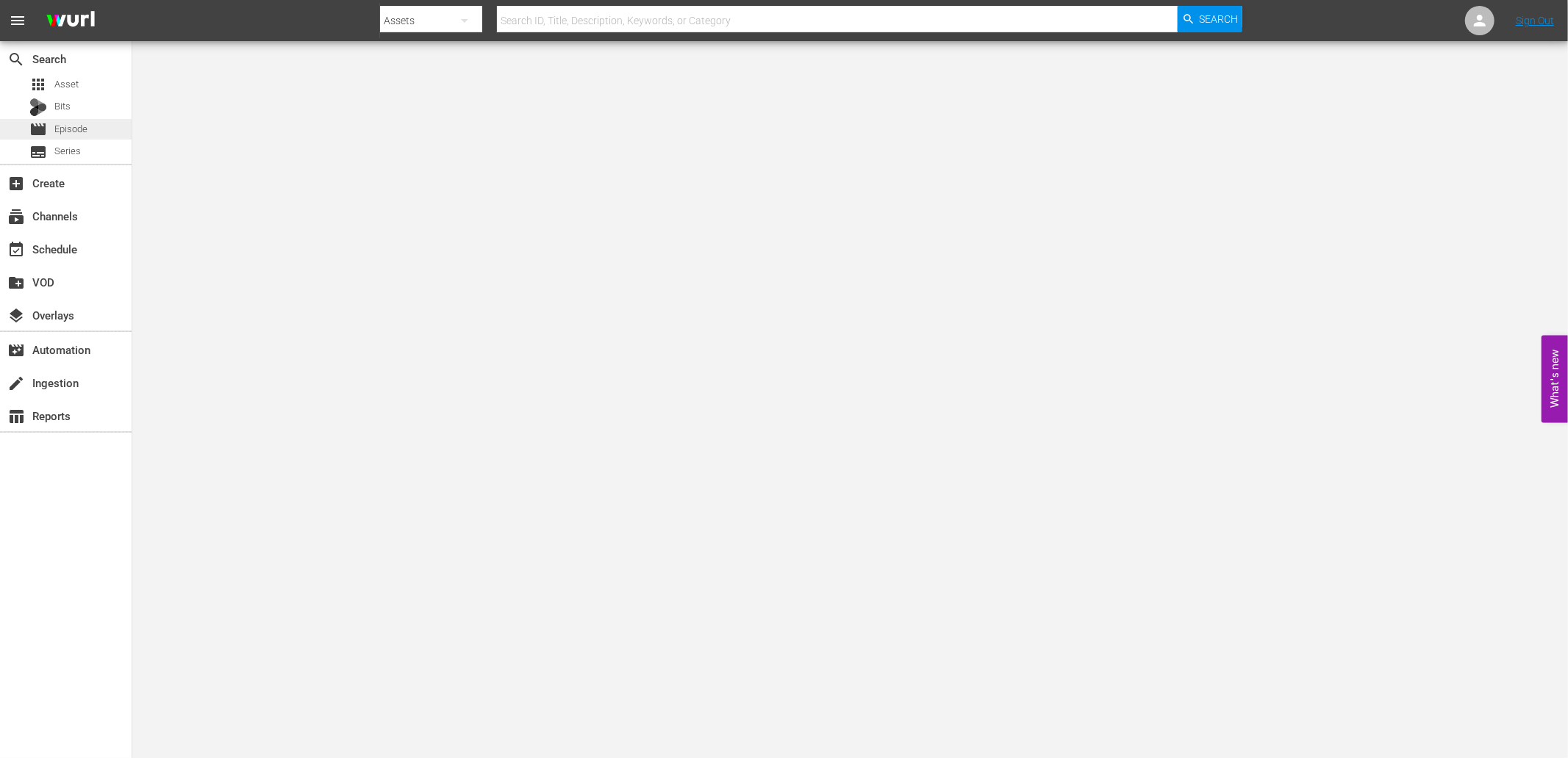
click at [75, 123] on span "Episode" at bounding box center [71, 129] width 33 height 15
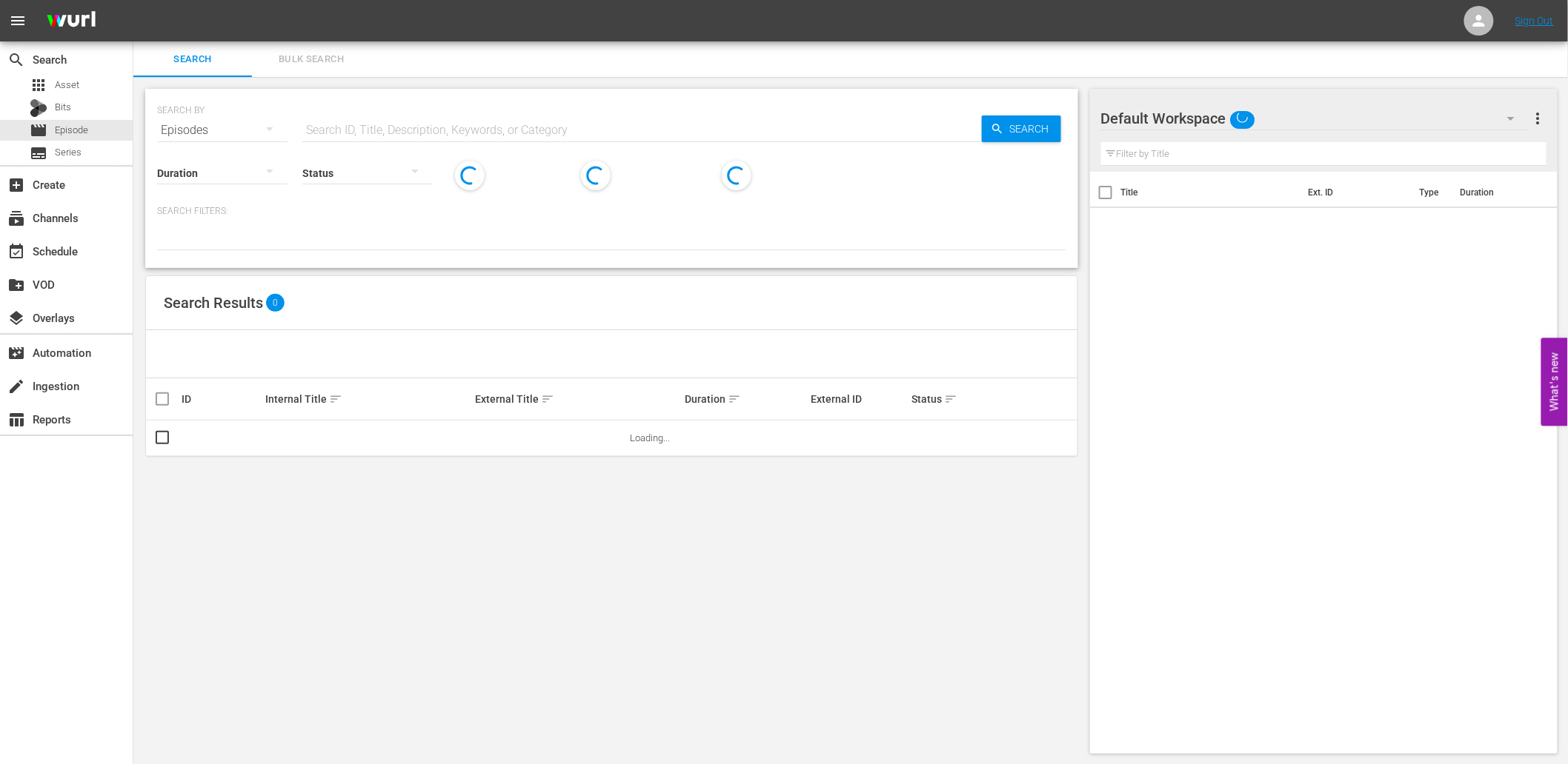
click at [469, 137] on input "text" at bounding box center [642, 130] width 679 height 36
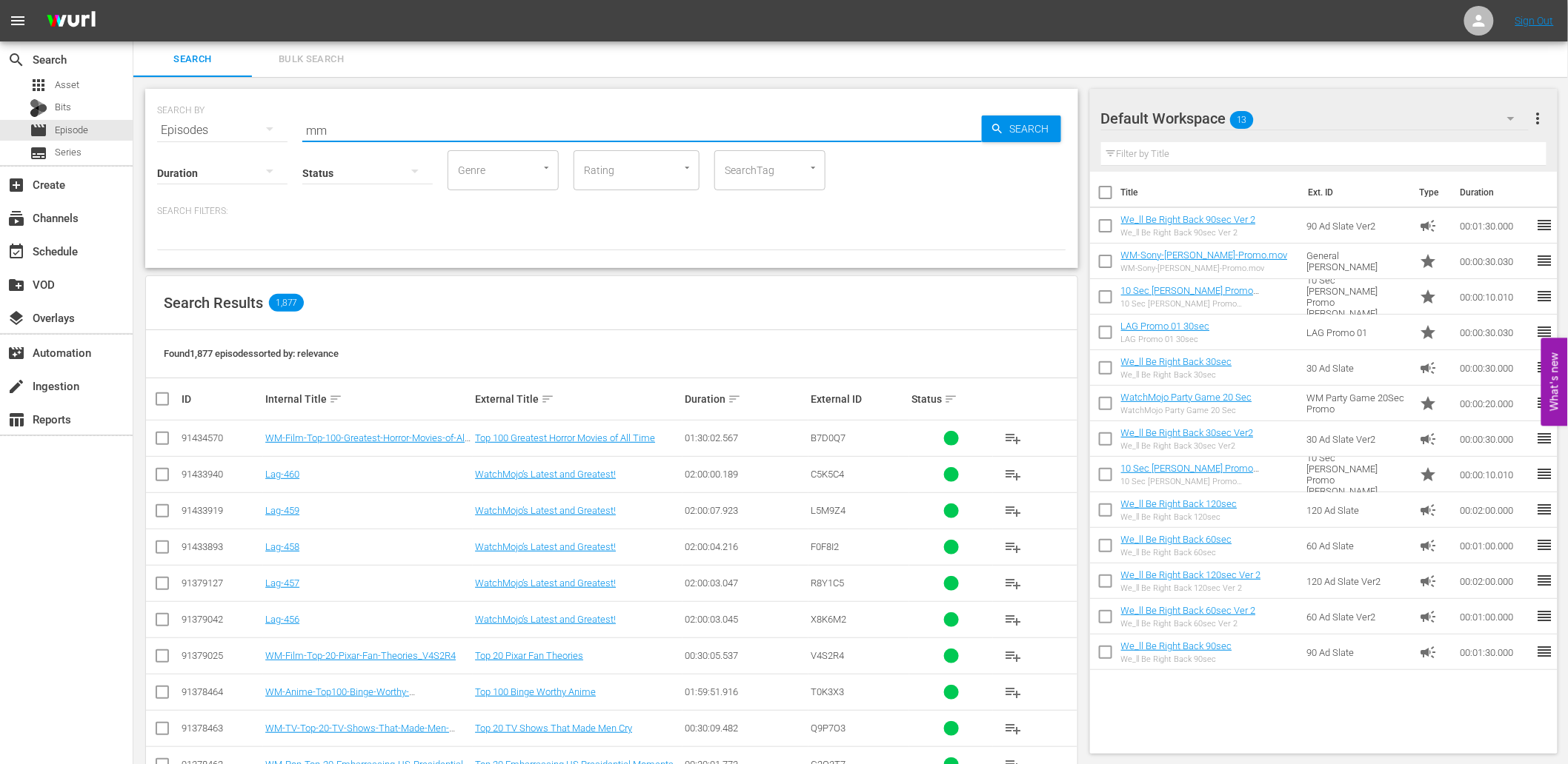
type input "MM-LAG"
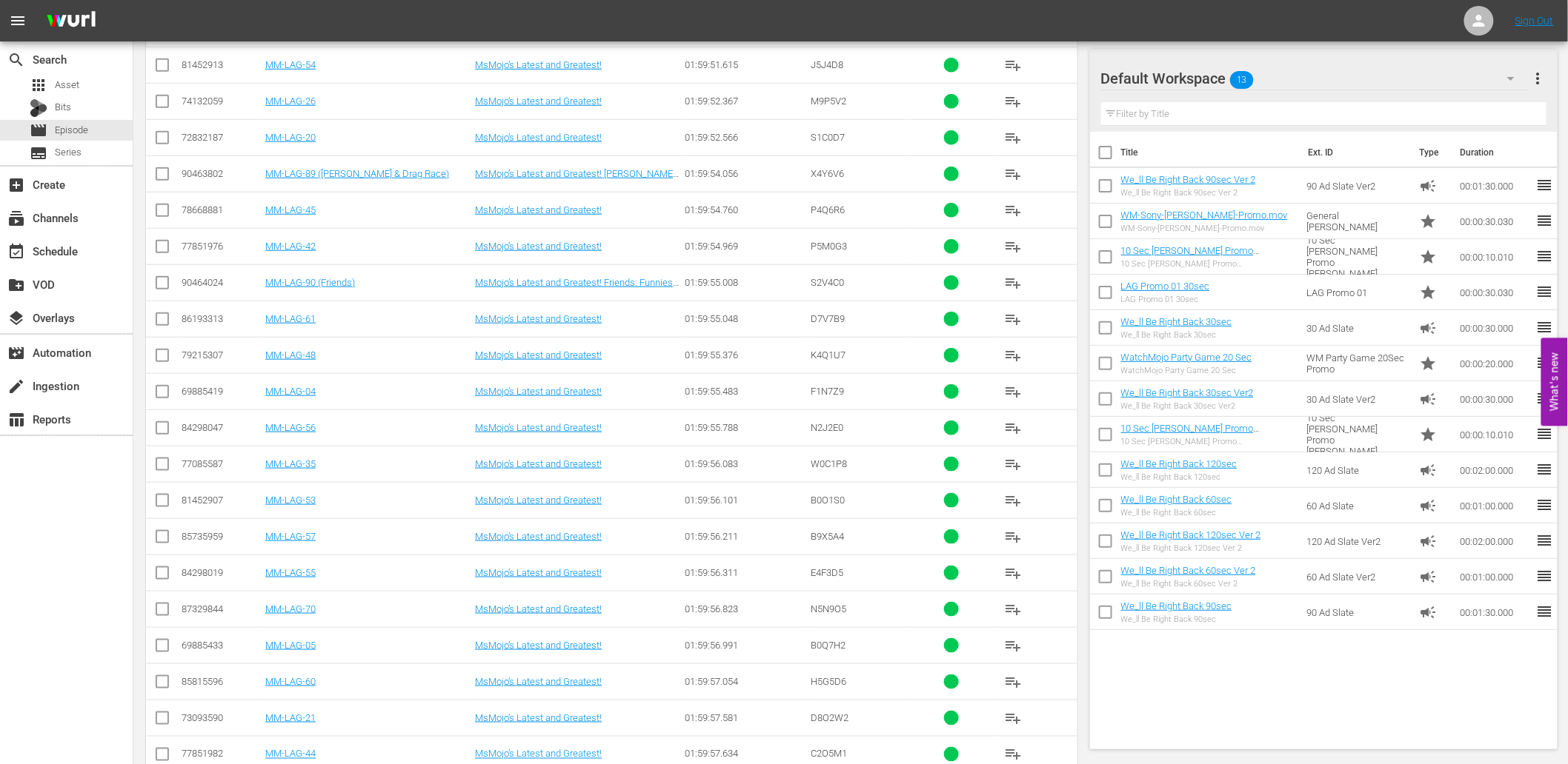
scroll to position [116, 0]
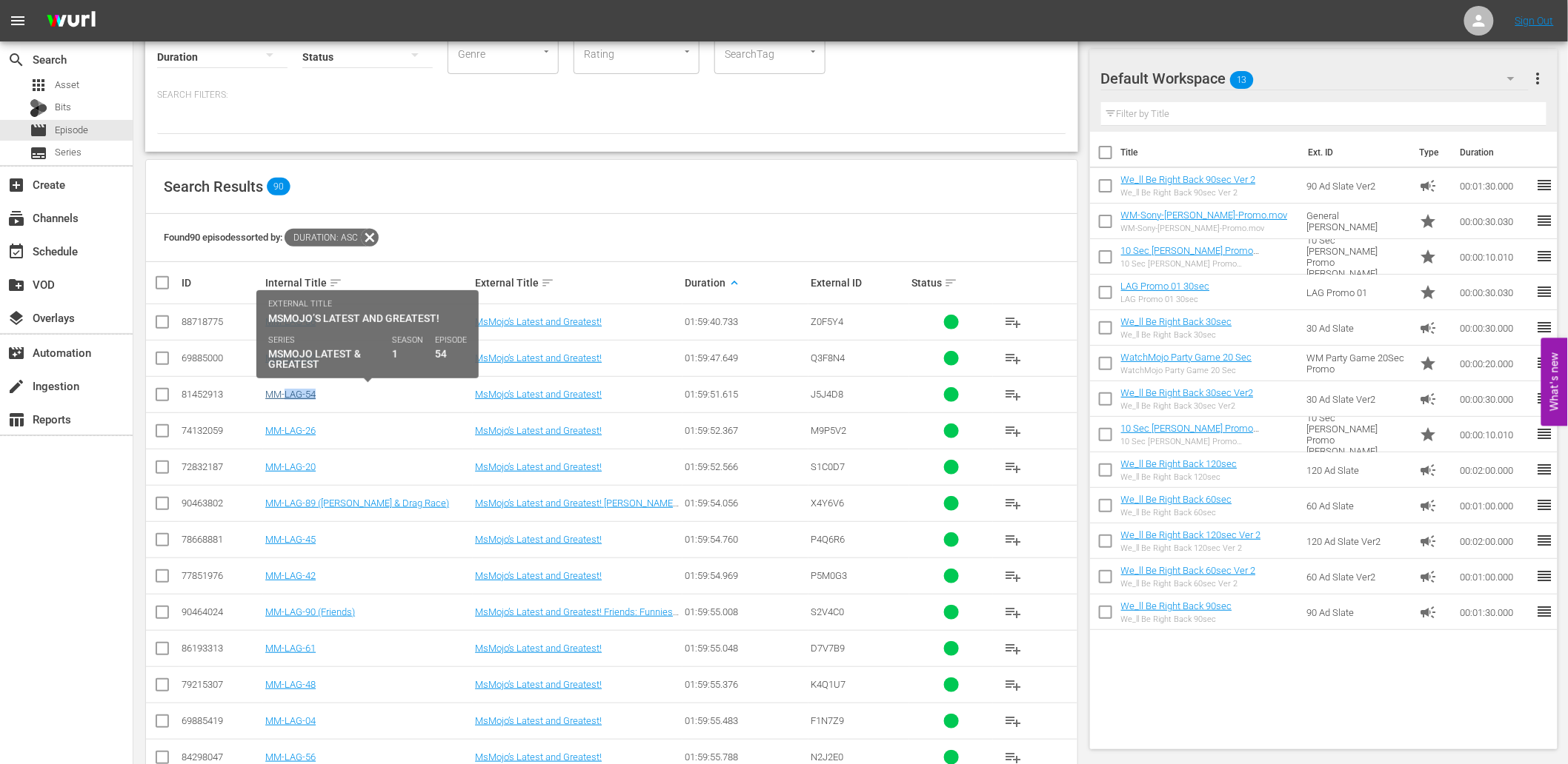
drag, startPoint x: 327, startPoint y: 394, endPoint x: 286, endPoint y: 390, distance: 41.2
click at [286, 390] on div "MM-LAG-54" at bounding box center [368, 394] width 206 height 11
copy link "MM-LAG-54"
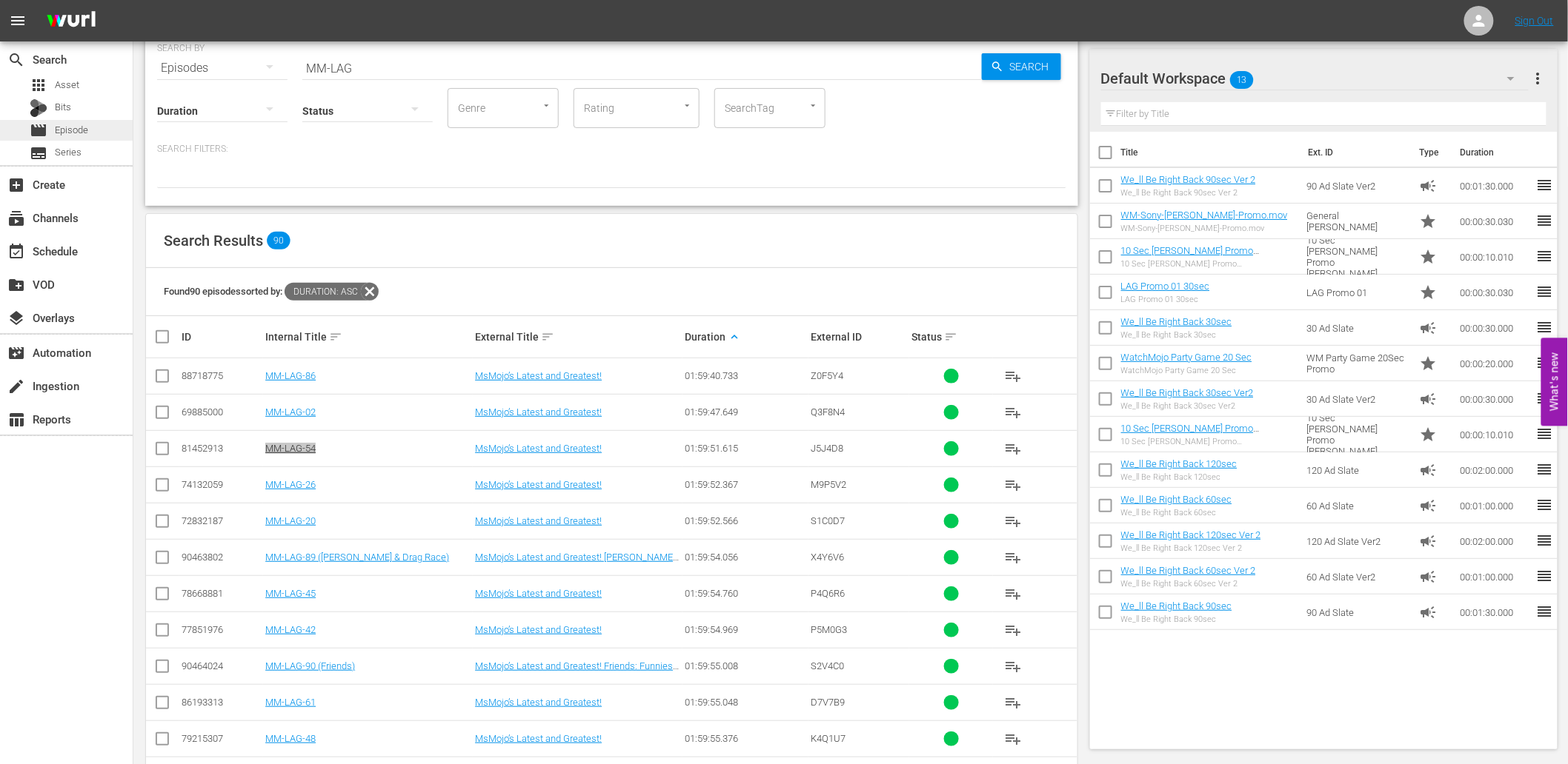
scroll to position [62, 0]
